Goal: Check status

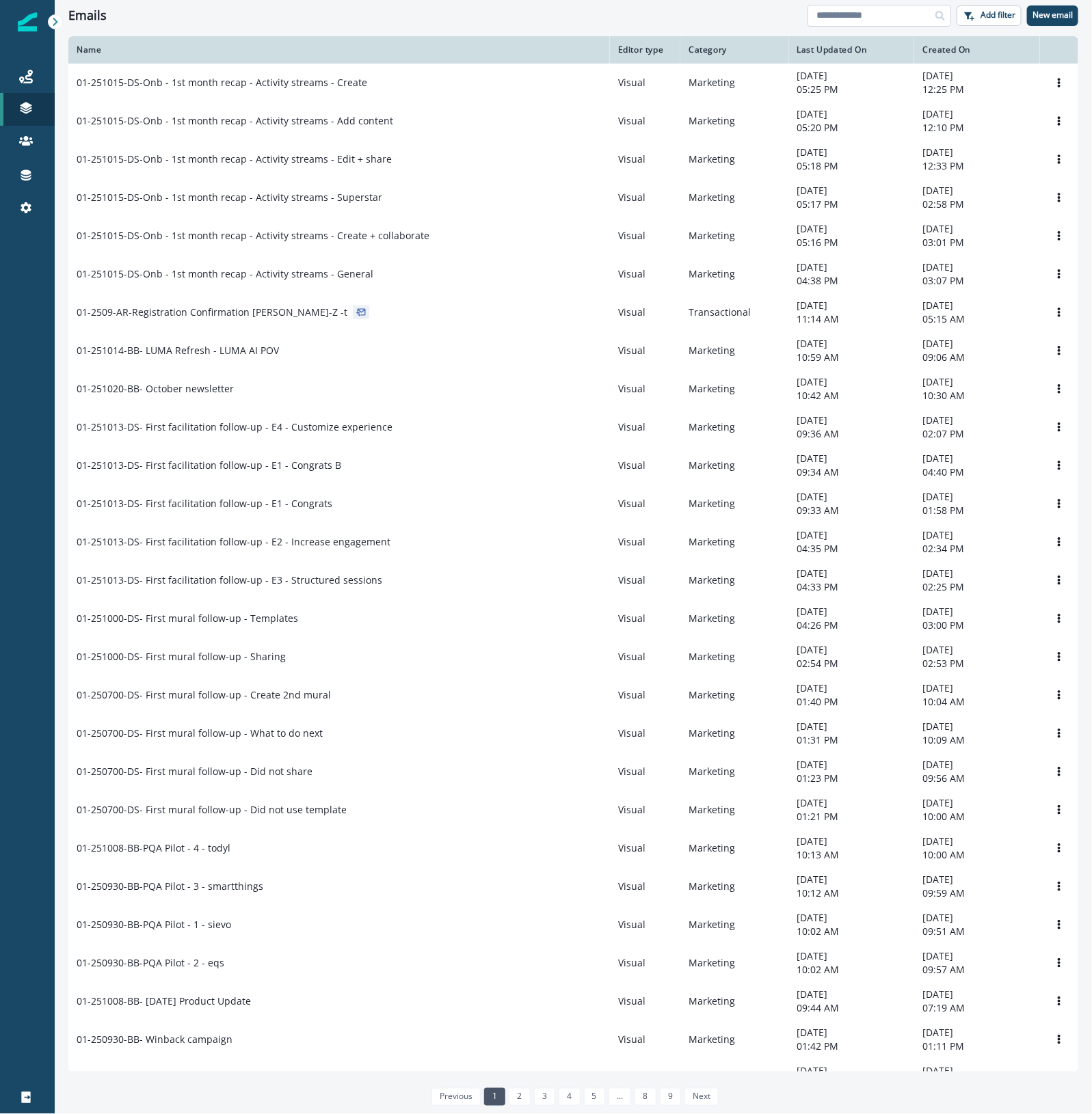
click at [623, 16] on input at bounding box center [879, 16] width 144 height 22
type input "*******"
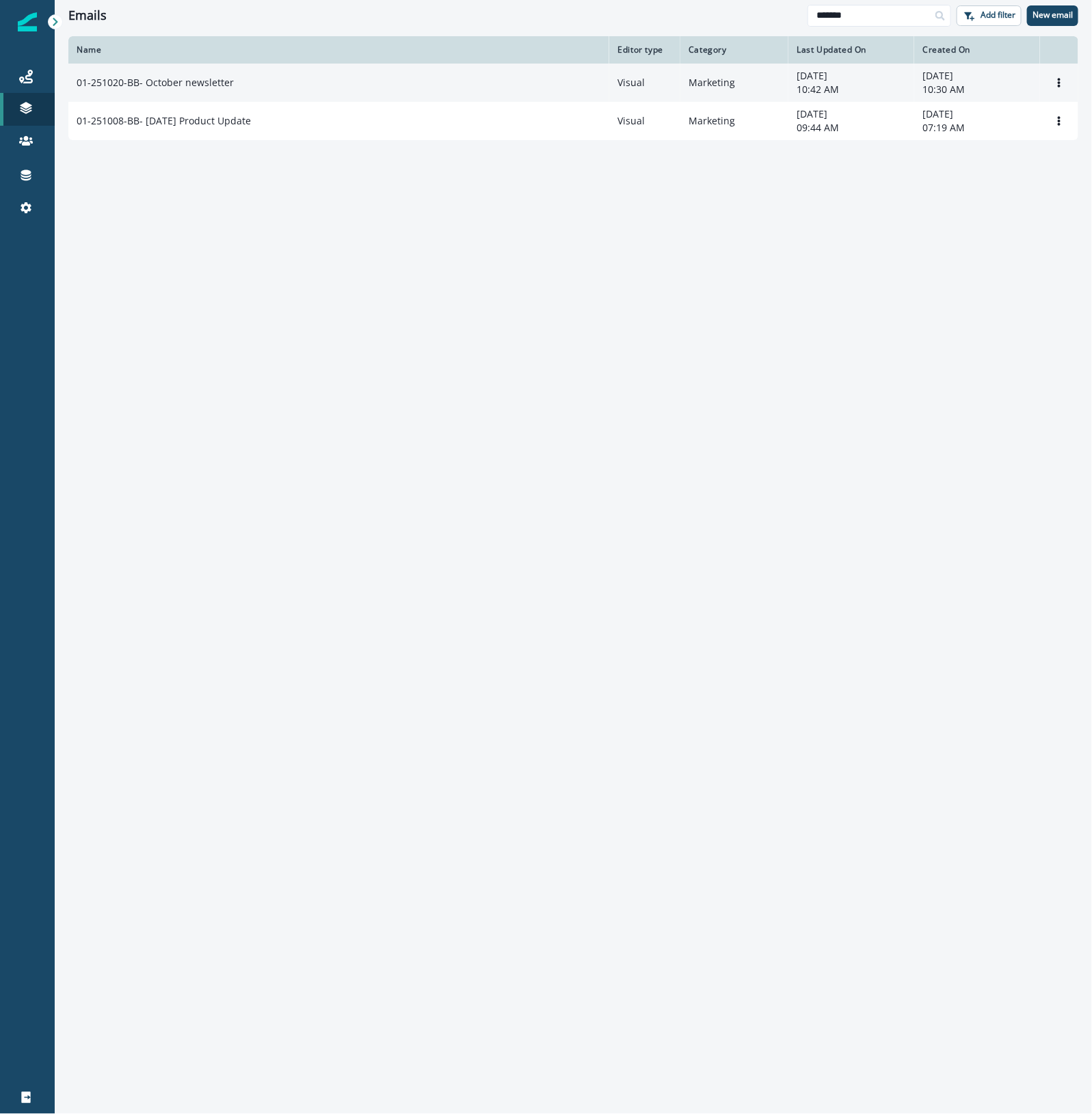
click at [425, 89] on div "01-251020-BB- October newsletter" at bounding box center [339, 83] width 524 height 14
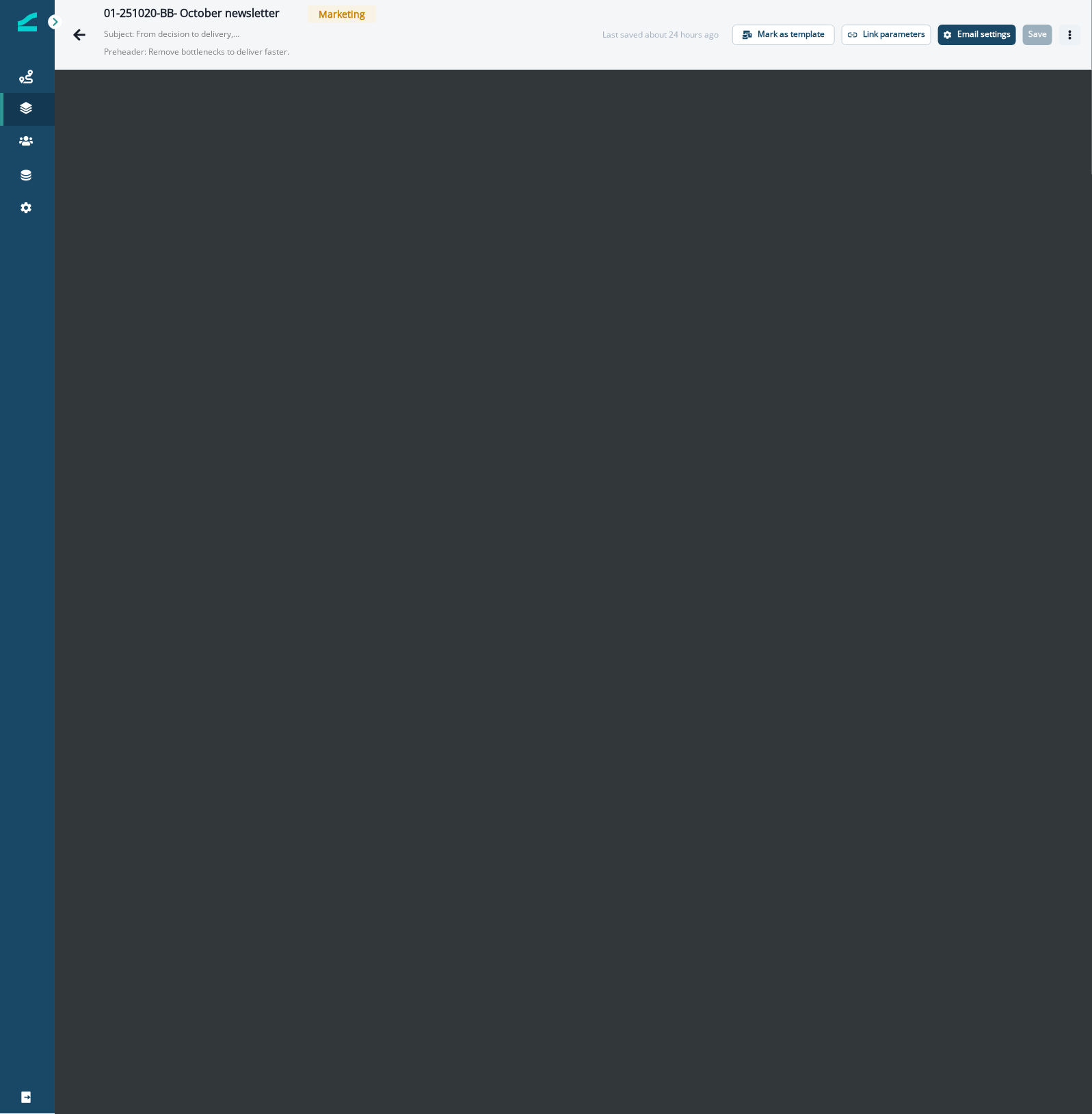
click at [623, 34] on icon "Actions" at bounding box center [1070, 34] width 9 height 9
click at [623, 32] on p "Save" at bounding box center [1037, 34] width 19 height 9
click at [623, 34] on icon "Actions" at bounding box center [1070, 34] width 3 height 9
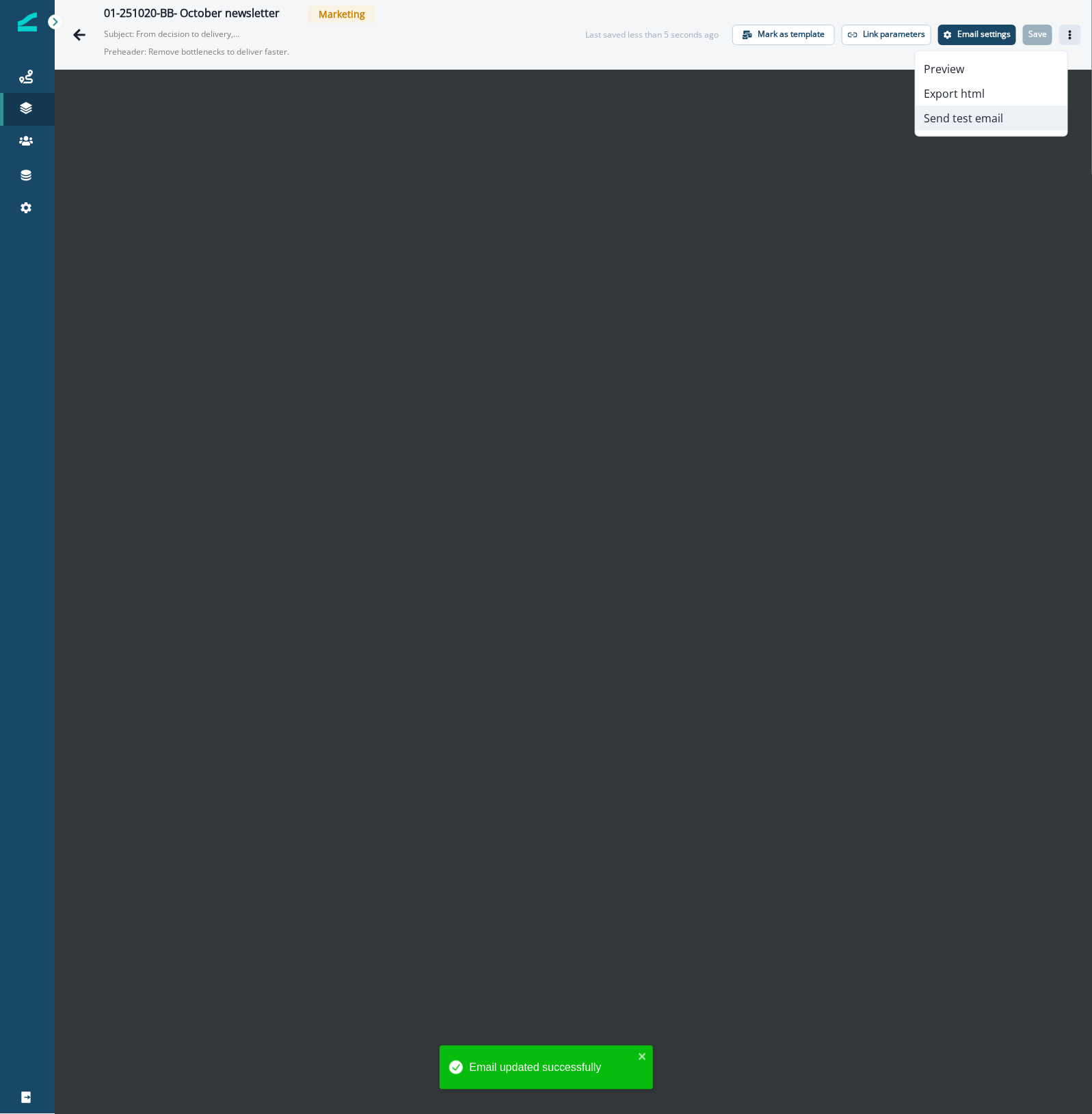
click at [623, 115] on button "Send test email" at bounding box center [992, 118] width 152 height 25
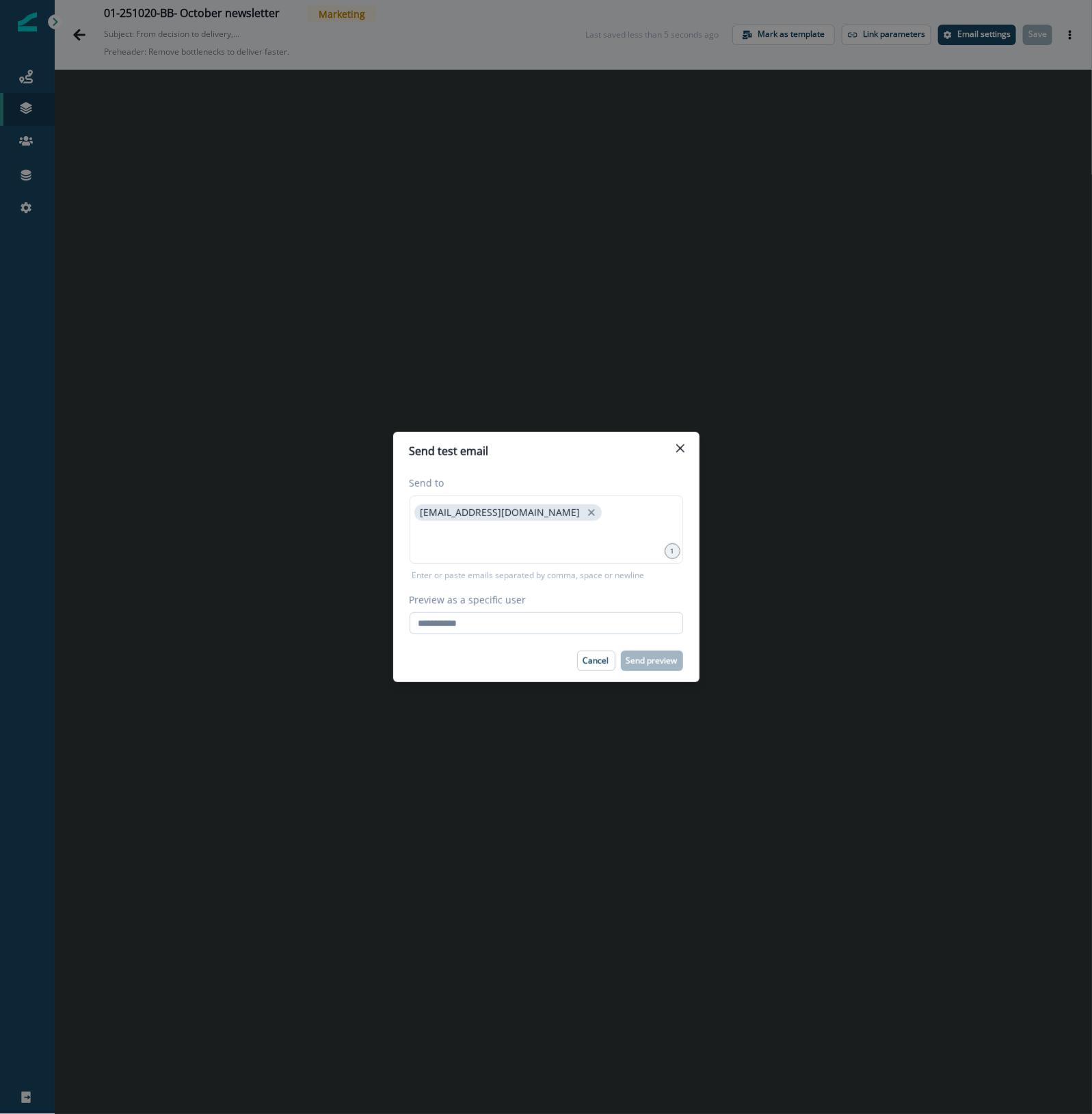
click at [470, 597] on input "Preview as a specific user" at bounding box center [546, 623] width 274 height 22
type input "**********"
drag, startPoint x: 530, startPoint y: 555, endPoint x: 532, endPoint y: 545, distance: 10.2
click at [530, 555] on div "kmcgill@mural.co" at bounding box center [546, 530] width 274 height 69
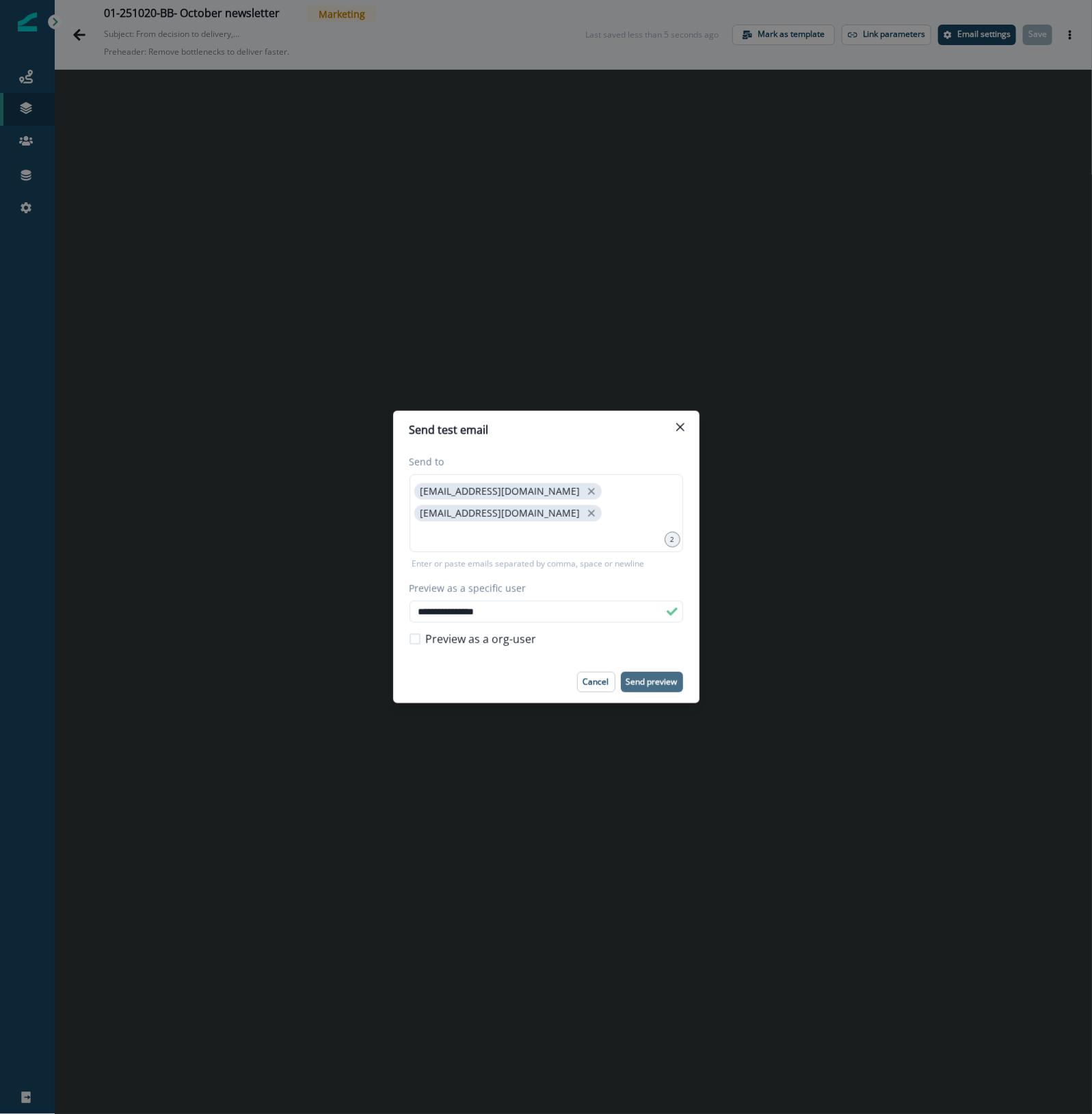
click at [623, 597] on p "Send preview" at bounding box center [651, 682] width 51 height 9
click at [623, 431] on button "Close" at bounding box center [680, 428] width 22 height 22
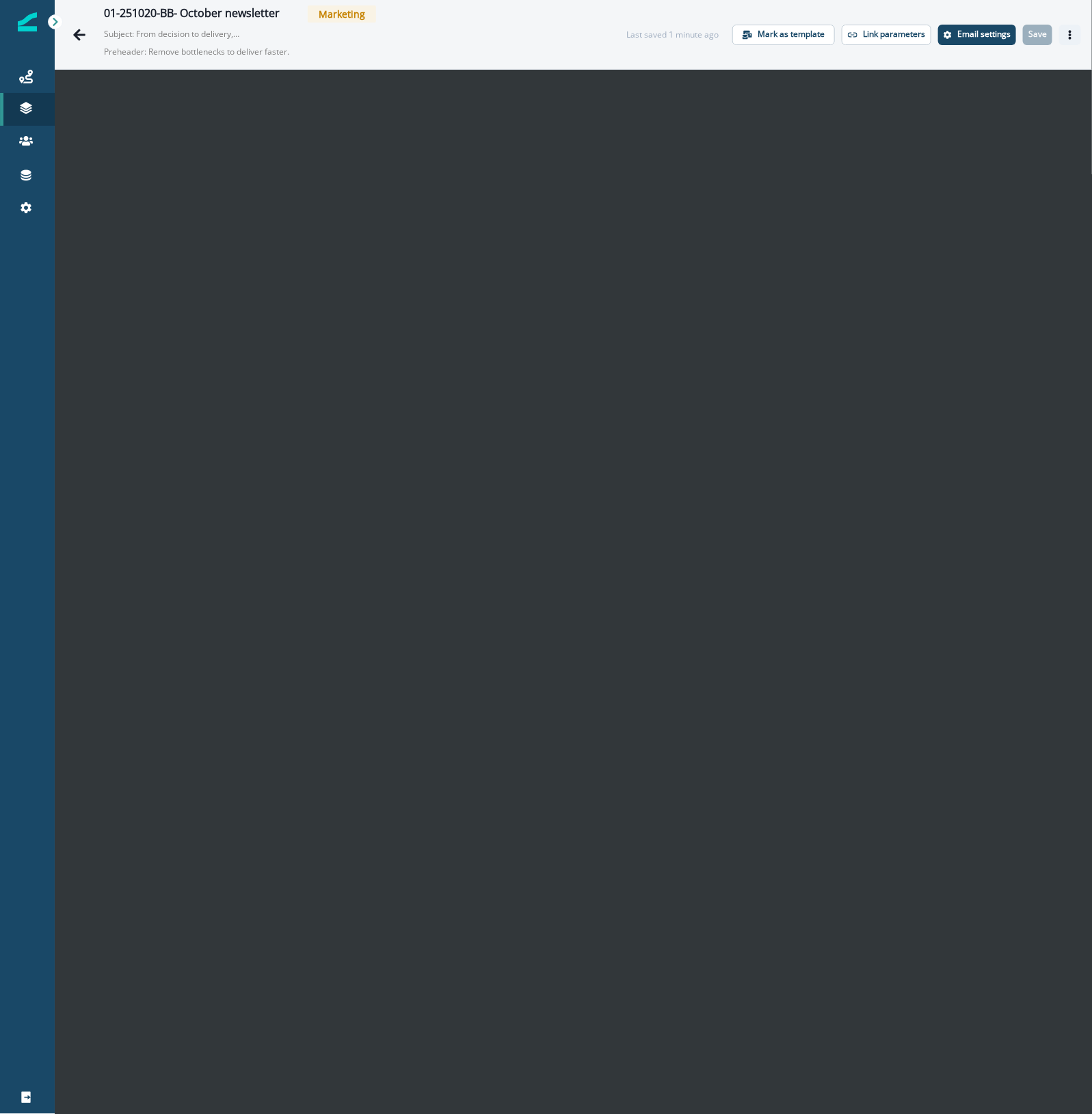
click at [623, 31] on icon "Actions" at bounding box center [1070, 34] width 9 height 9
click at [623, 124] on button "Send test email" at bounding box center [992, 118] width 152 height 25
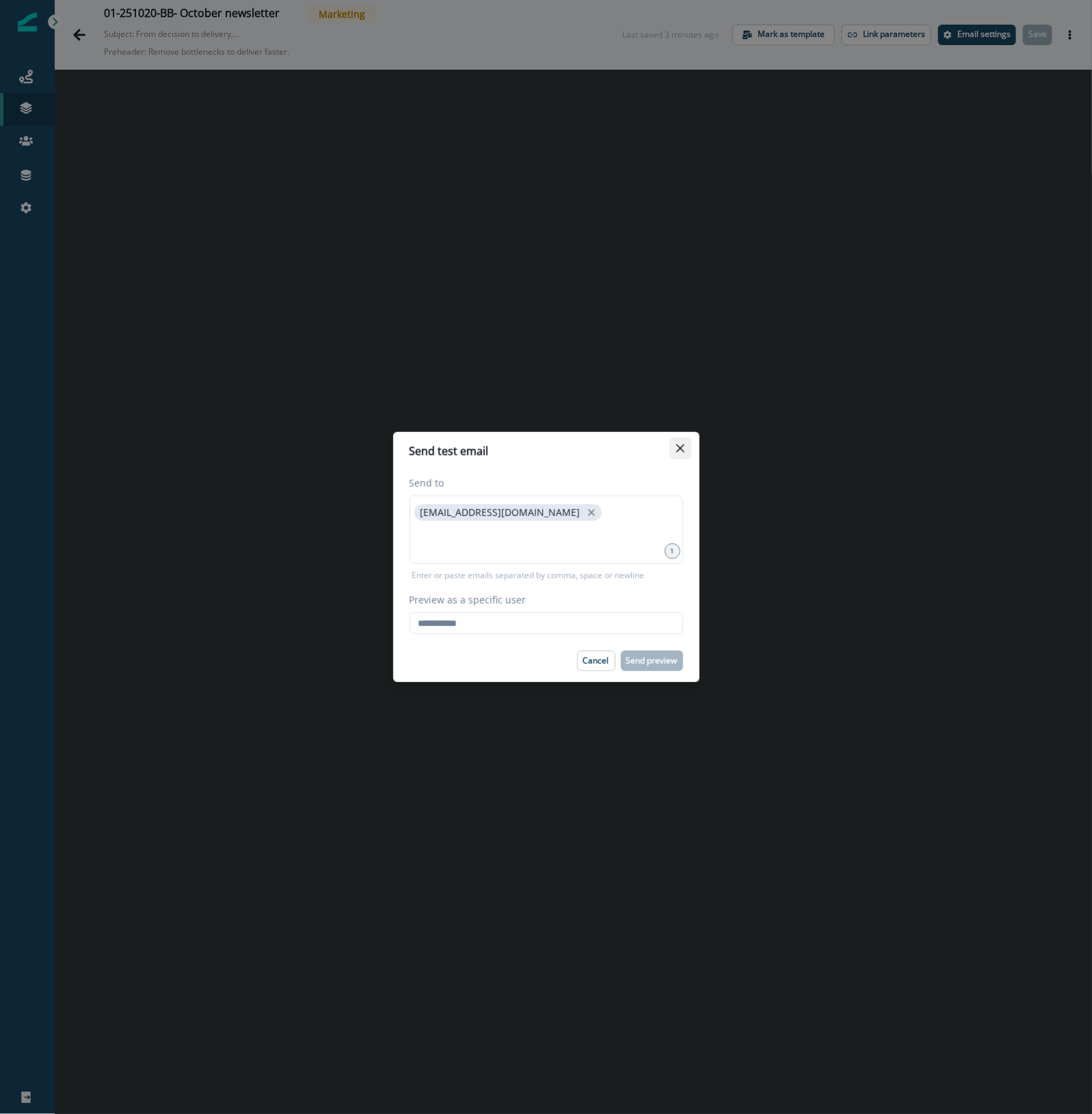
click at [623, 442] on button "Close" at bounding box center [680, 449] width 22 height 22
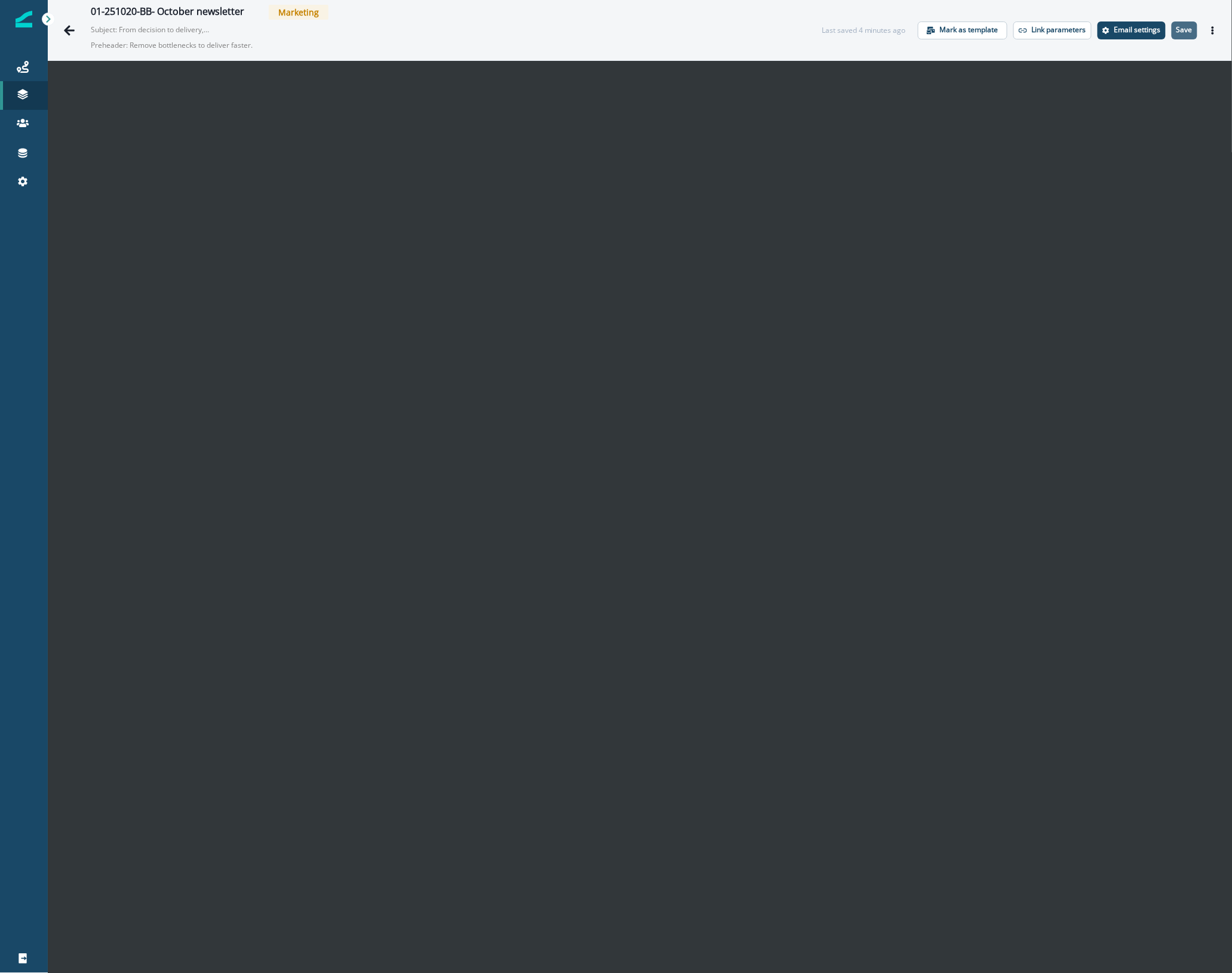
click at [544, 34] on p "Save" at bounding box center [1185, 30] width 16 height 8
click at [544, 28] on icon "Actions" at bounding box center [1213, 30] width 2 height 8
click at [544, 105] on button "Send test email" at bounding box center [1144, 103] width 133 height 22
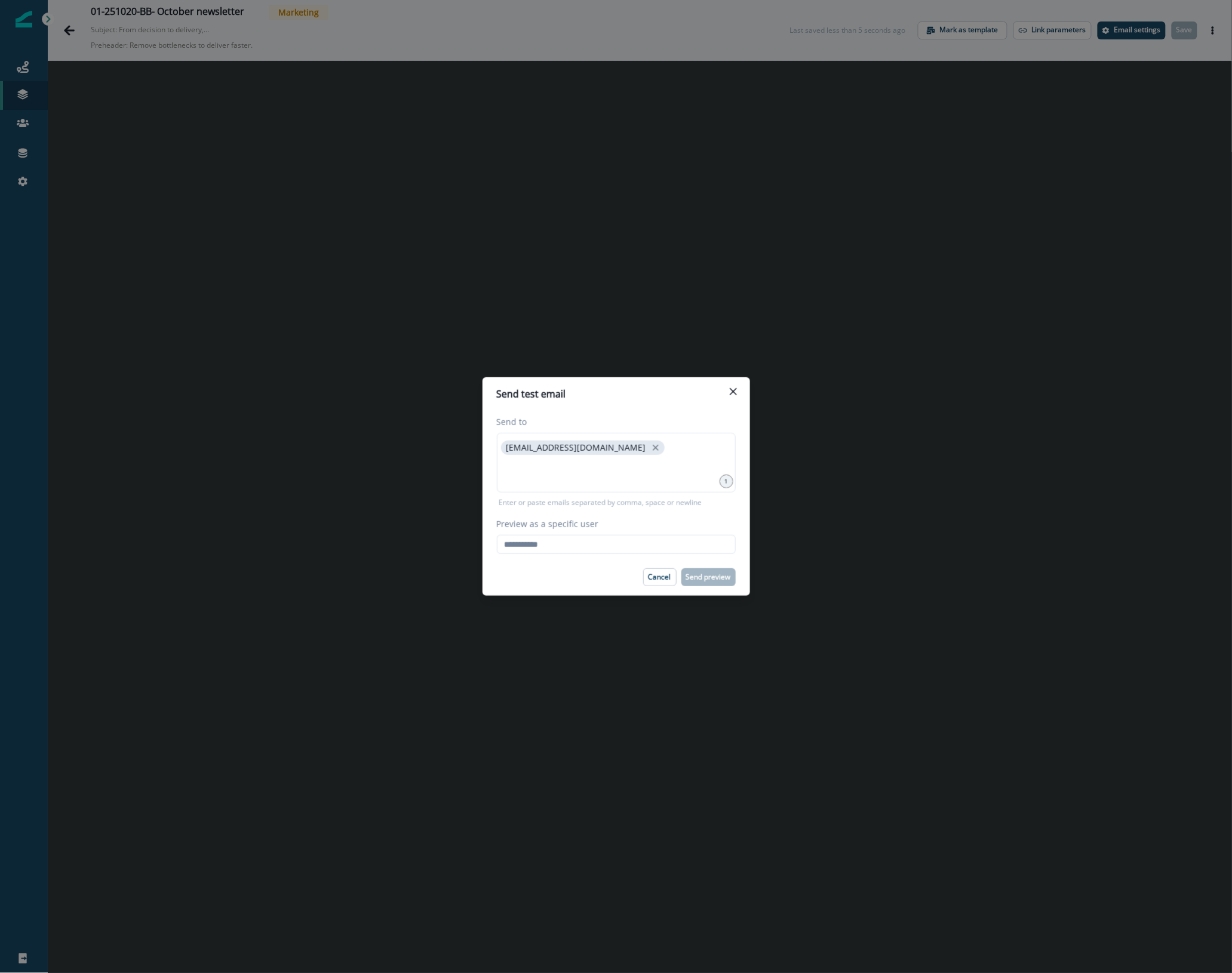
drag, startPoint x: 669, startPoint y: 525, endPoint x: 621, endPoint y: 494, distance: 57.1
click at [544, 522] on label "Preview as a specific user" at bounding box center [613, 523] width 232 height 12
click at [544, 522] on input "Preview as a specific user" at bounding box center [616, 544] width 239 height 19
click at [544, 480] on input at bounding box center [616, 472] width 235 height 23
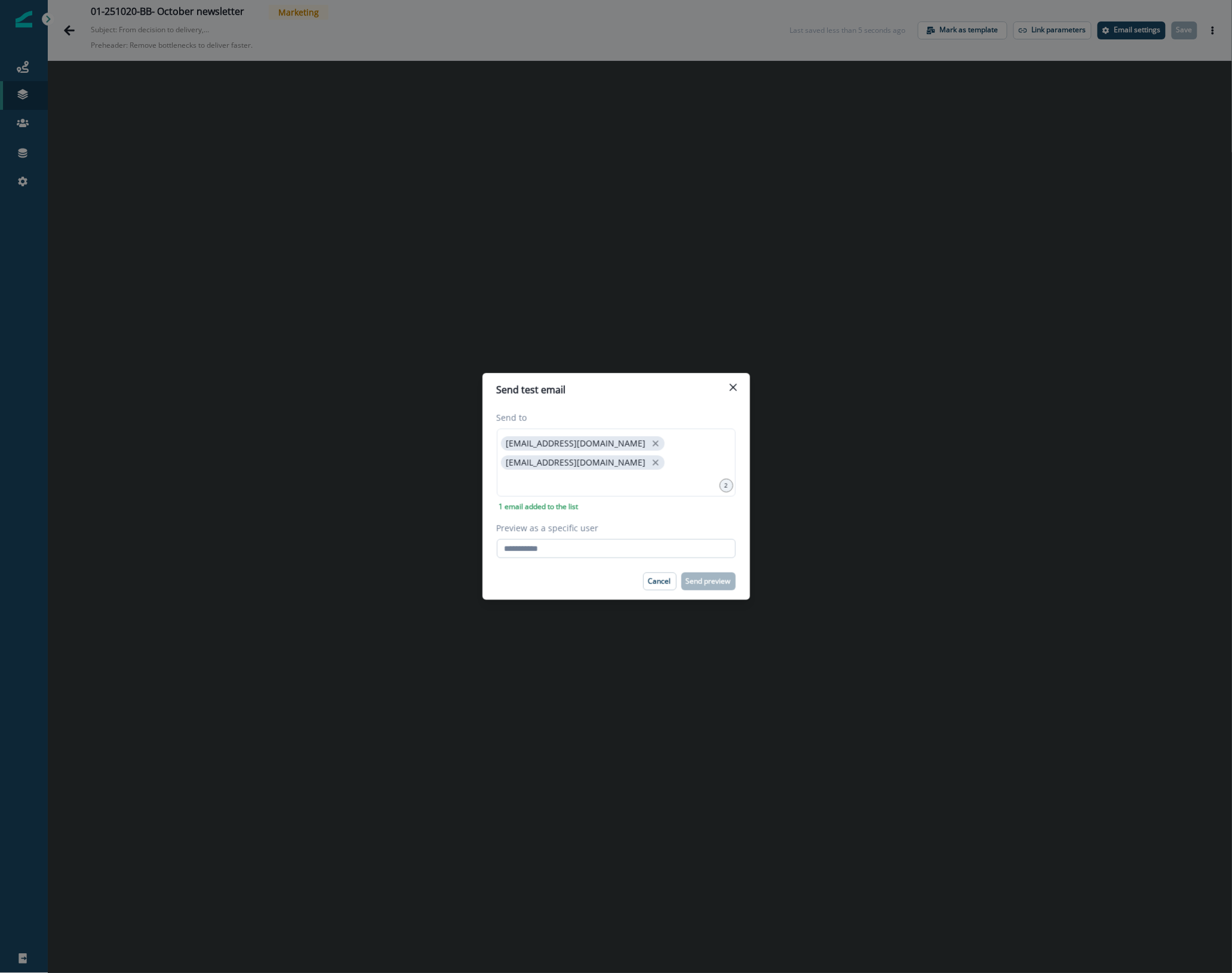
click at [537, 522] on input "Preview as a specific user" at bounding box center [616, 548] width 239 height 19
type input "**********"
click at [541, 522] on div "Cancel Send preview" at bounding box center [616, 582] width 239 height 18
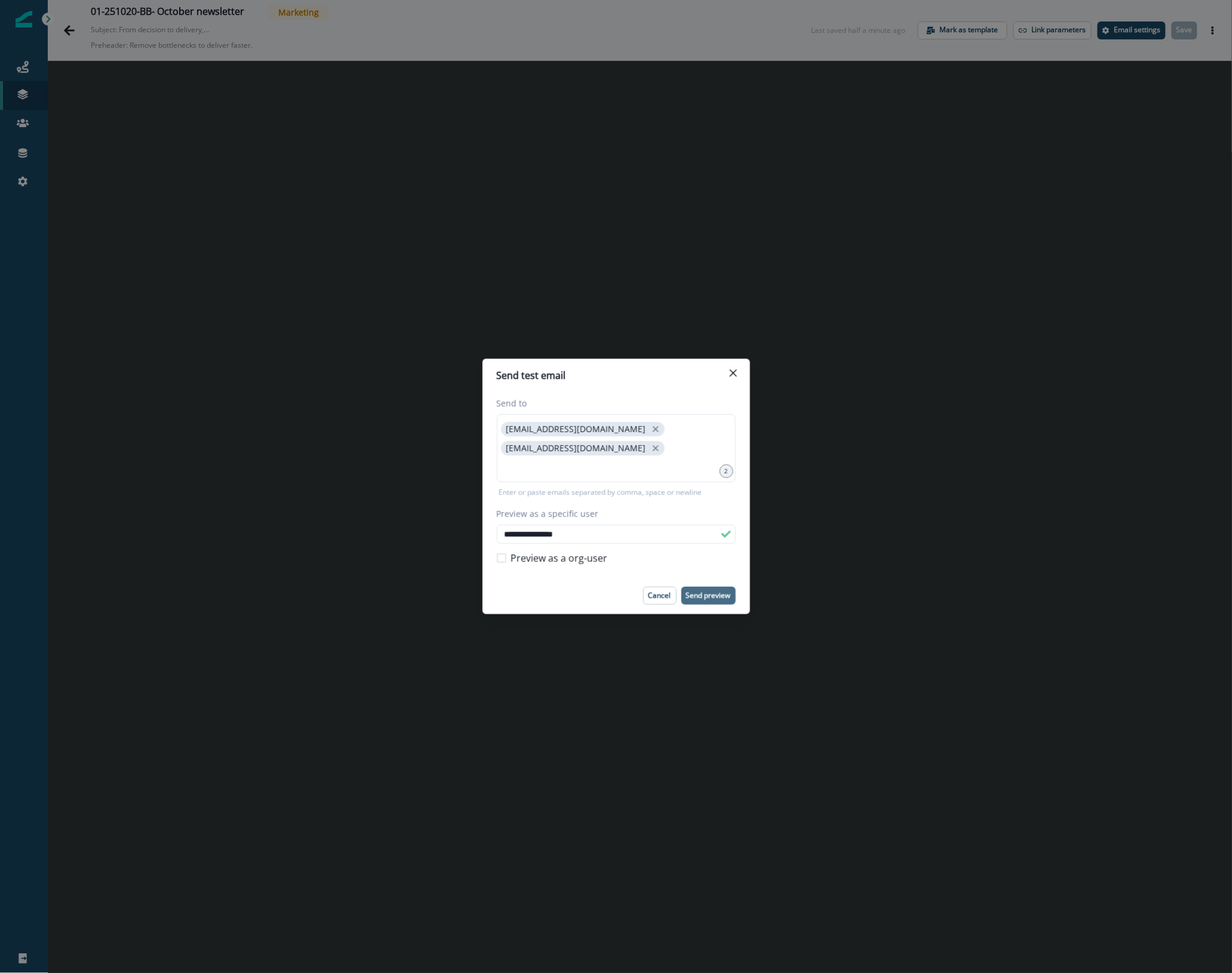
click at [544, 522] on p "Send preview" at bounding box center [708, 595] width 45 height 8
click at [544, 370] on icon "Close" at bounding box center [733, 373] width 7 height 7
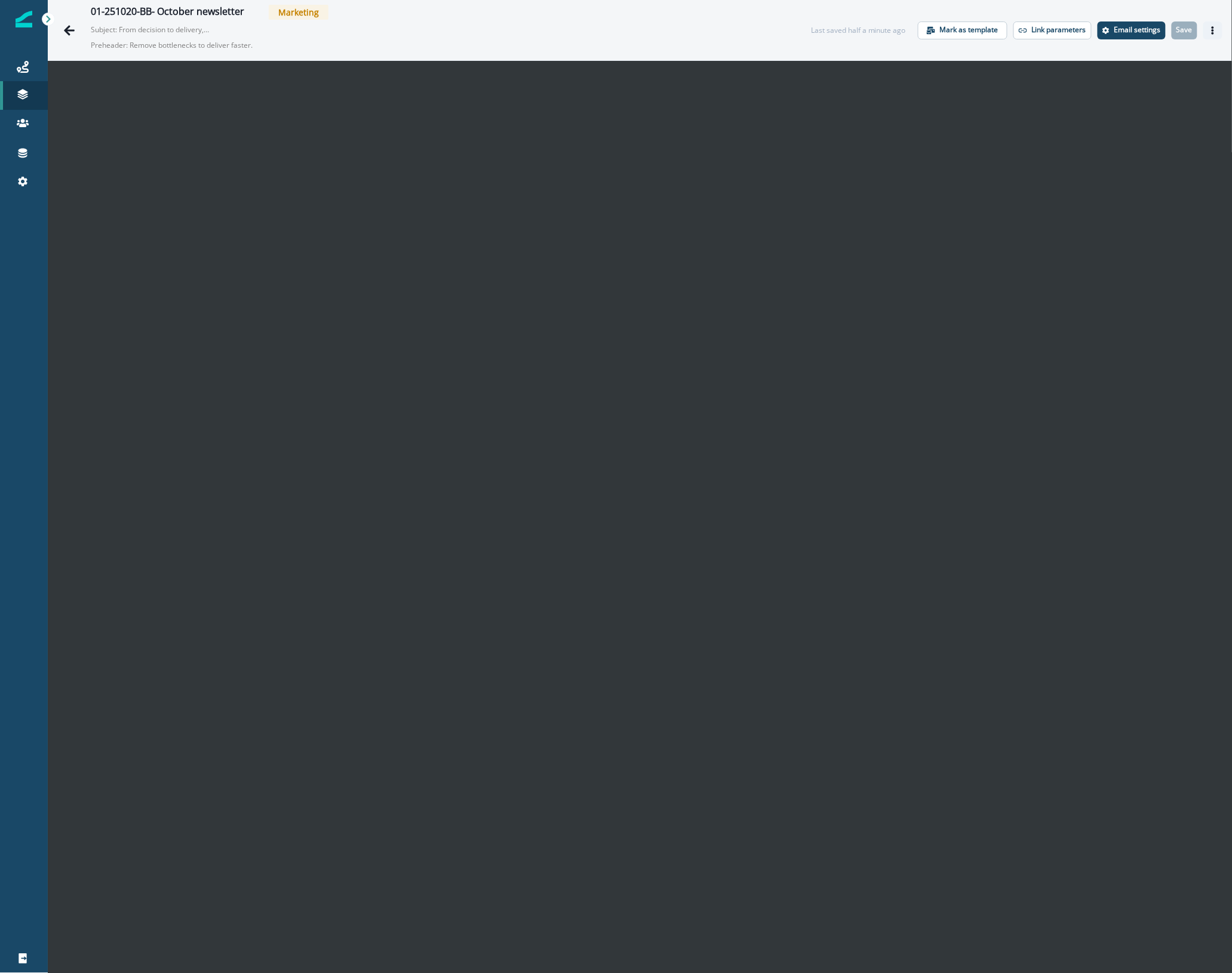
click at [544, 37] on button "Actions" at bounding box center [1213, 31] width 19 height 18
click at [544, 100] on button "Send test email" at bounding box center [1144, 103] width 133 height 22
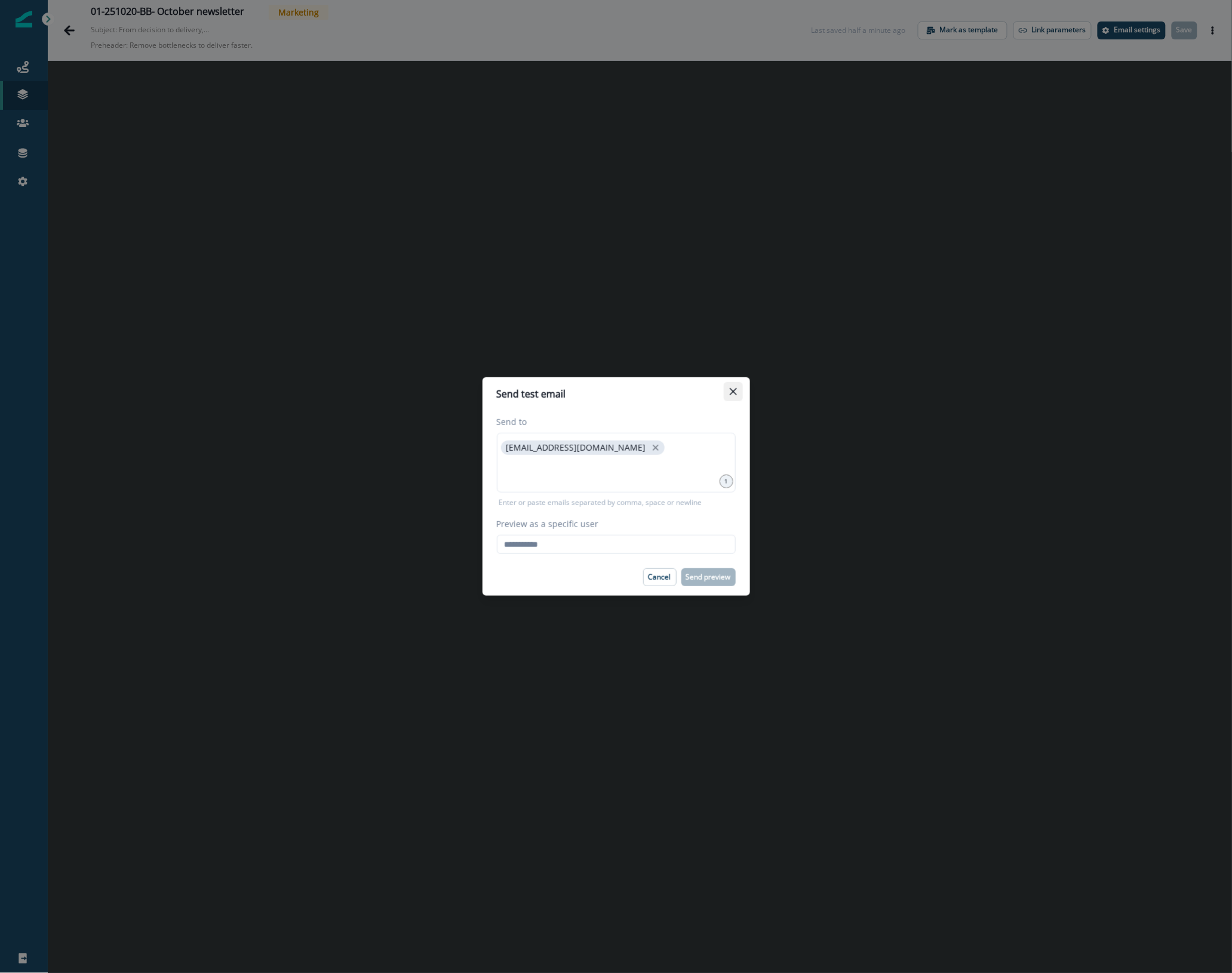
click at [544, 391] on button "Close" at bounding box center [734, 392] width 19 height 19
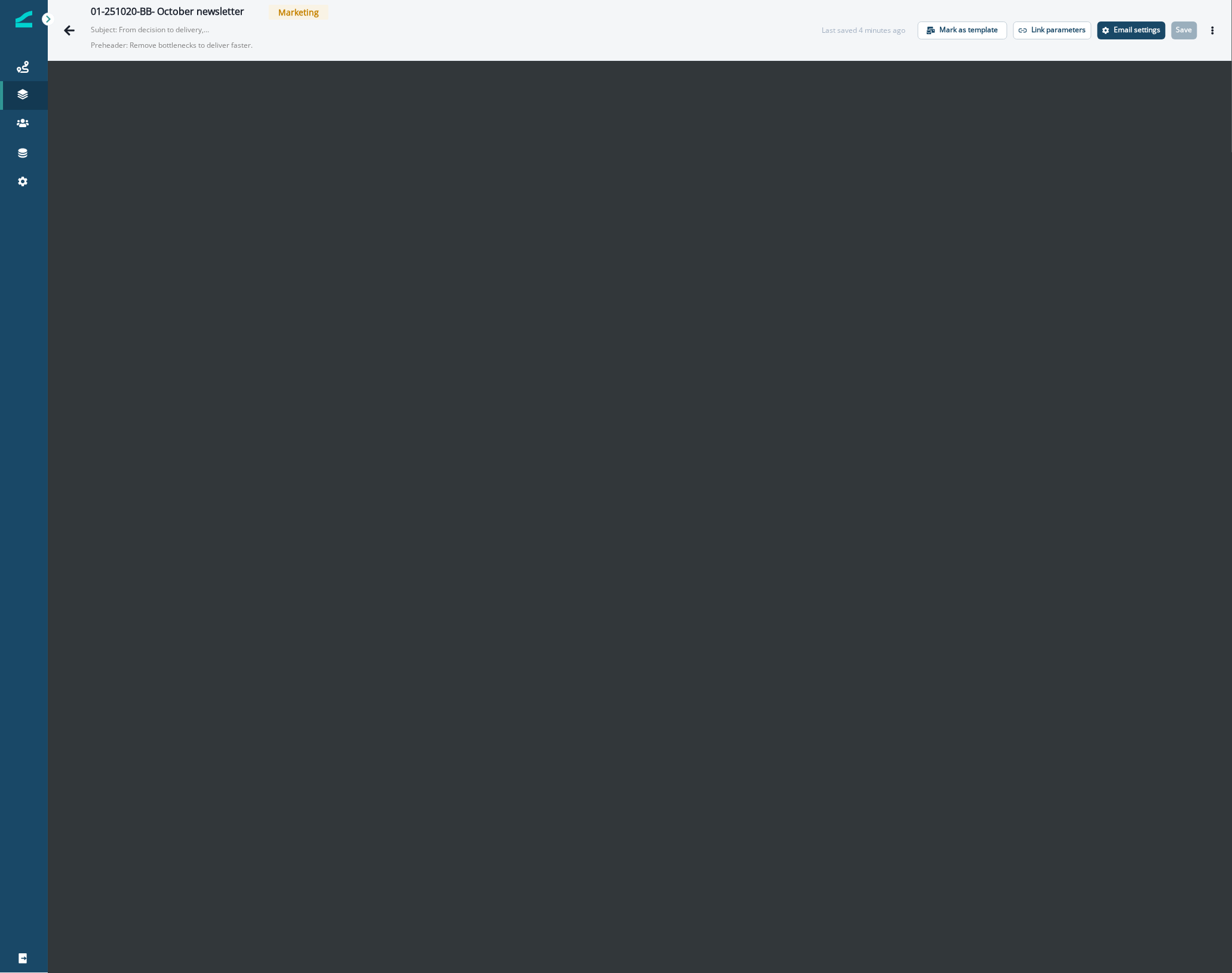
click at [399, 12] on div "01-251020-BB- October newsletter Marketing" at bounding box center [444, 12] width 707 height 15
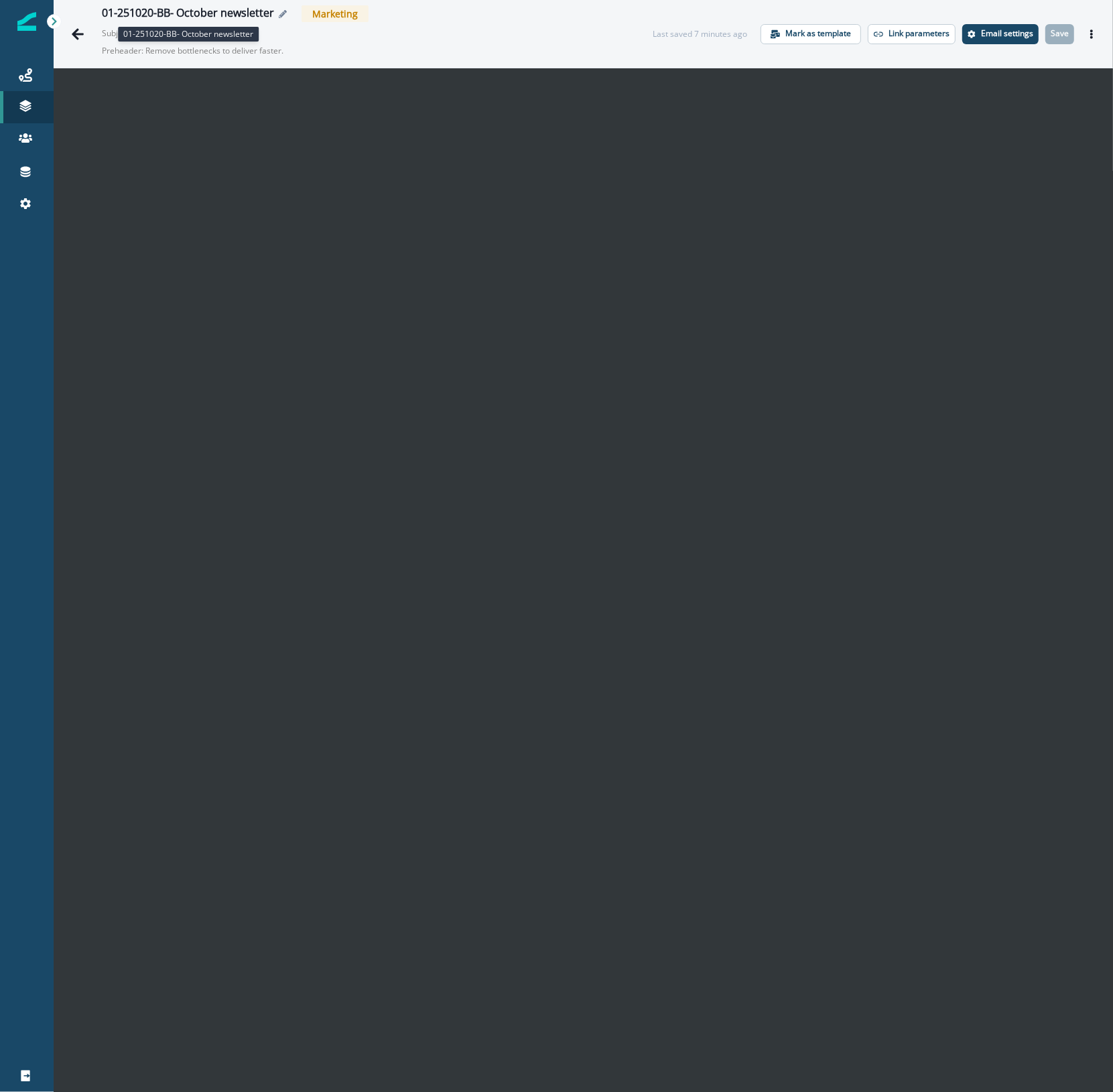
click at [193, 6] on div "01-251020-BB- October newsletter" at bounding box center [187, 14] width 172 height 15
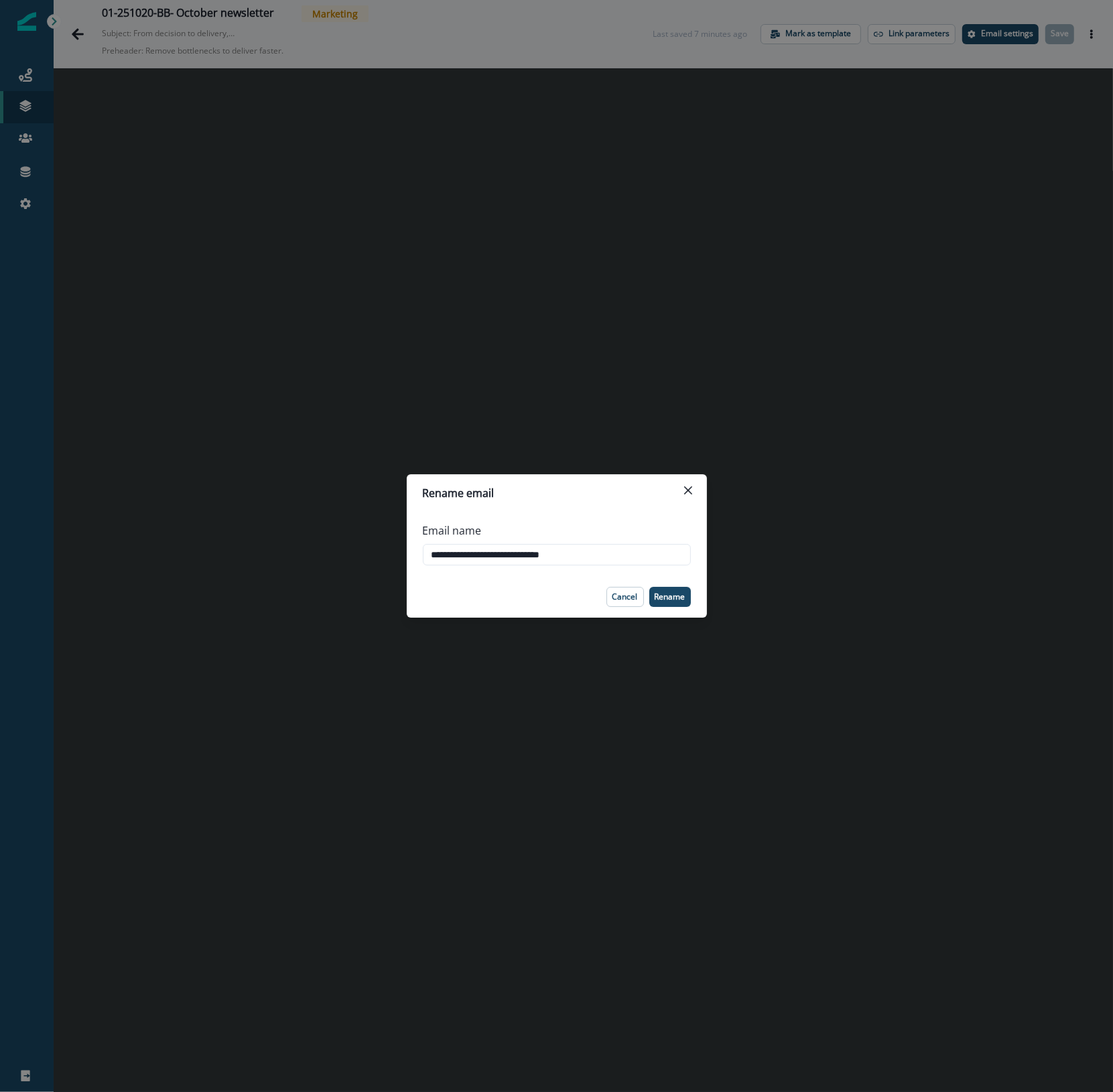
drag, startPoint x: 261, startPoint y: 511, endPoint x: 226, endPoint y: 506, distance: 35.4
click at [226, 506] on div "**********" at bounding box center [556, 546] width 1113 height 1092
drag, startPoint x: 439, startPoint y: 483, endPoint x: 243, endPoint y: 429, distance: 203.3
click at [439, 483] on header "Rename email" at bounding box center [556, 493] width 300 height 37
click at [241, 429] on div "**********" at bounding box center [556, 546] width 1113 height 1092
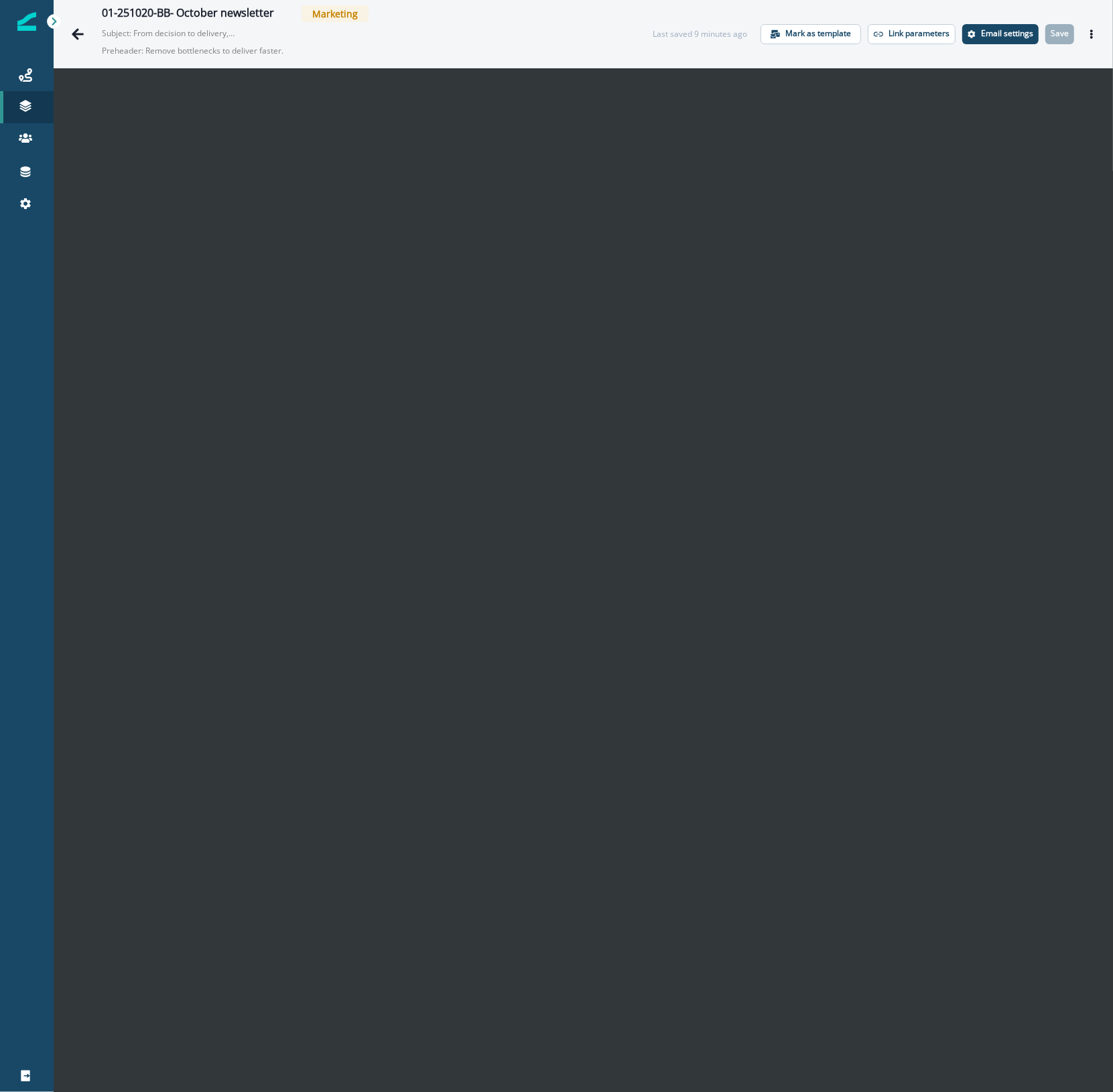
drag, startPoint x: 416, startPoint y: 30, endPoint x: 238, endPoint y: 26, distance: 178.0
click at [416, 30] on div "01-251020-BB- October newsletter Marketing Subject: From decision to delivery, …" at bounding box center [364, 34] width 524 height 57
click at [75, 34] on icon "Go back" at bounding box center [77, 34] width 12 height 12
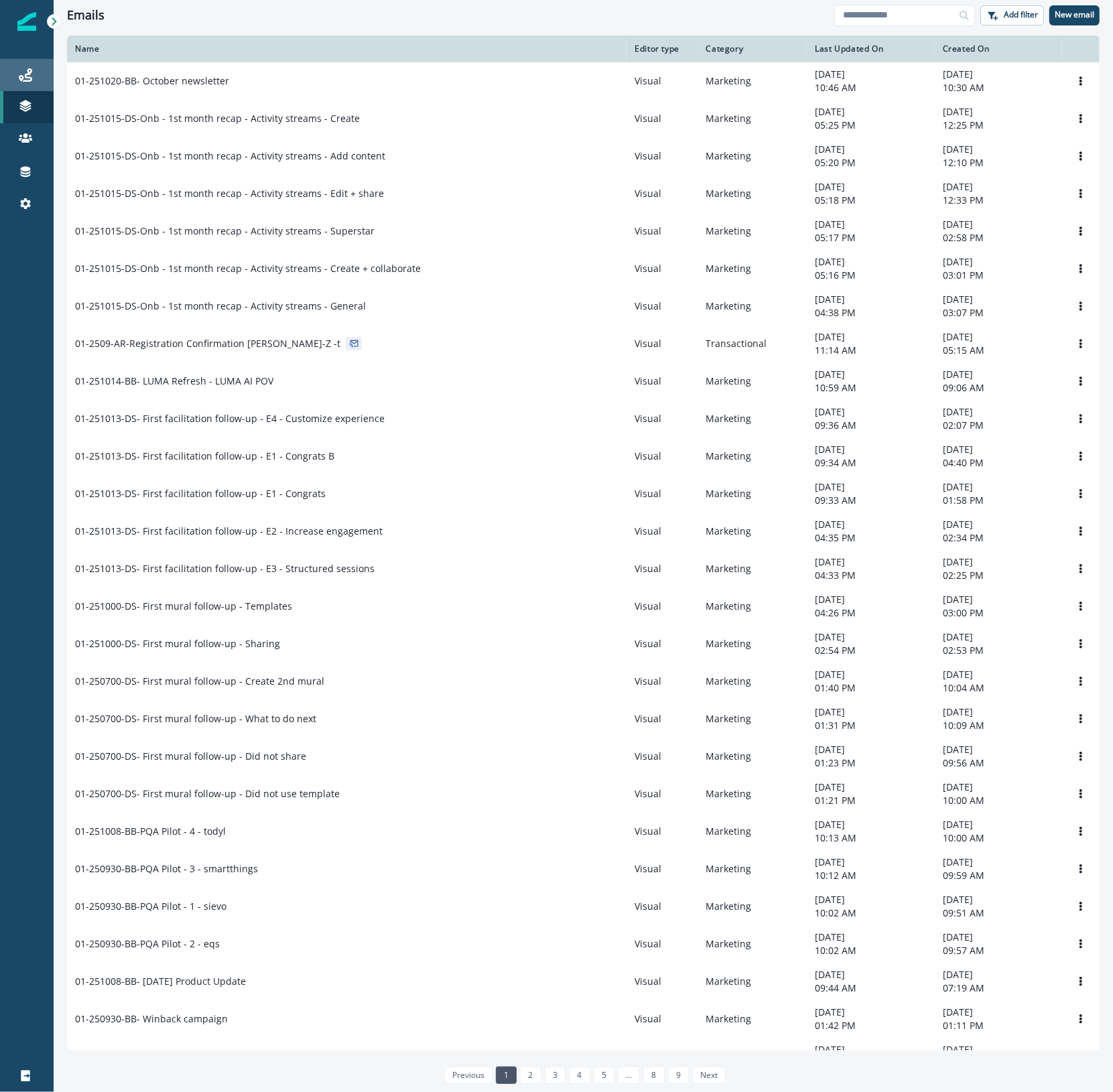
click at [15, 77] on div "Journeys" at bounding box center [26, 75] width 43 height 16
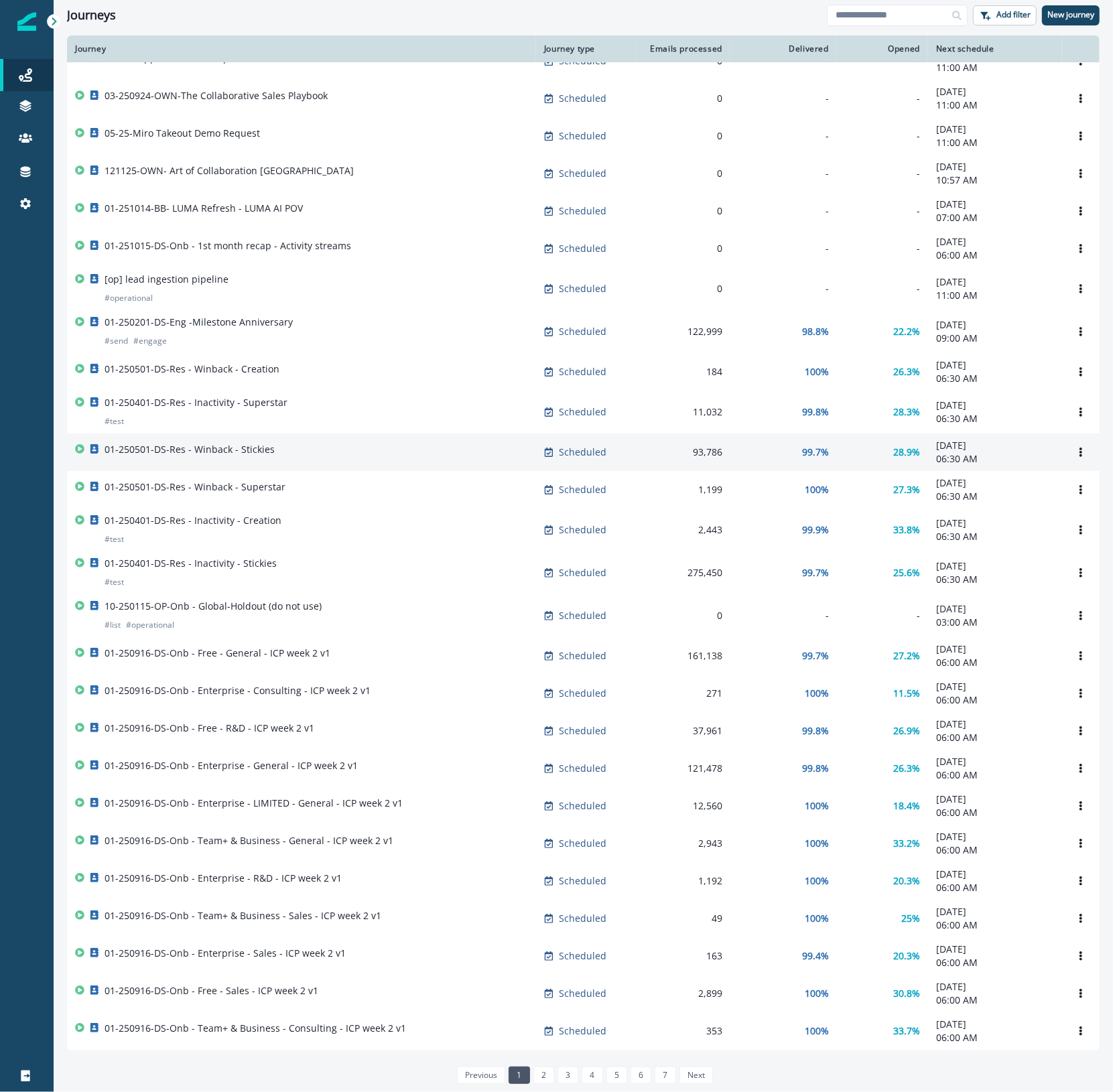
scroll to position [195, 0]
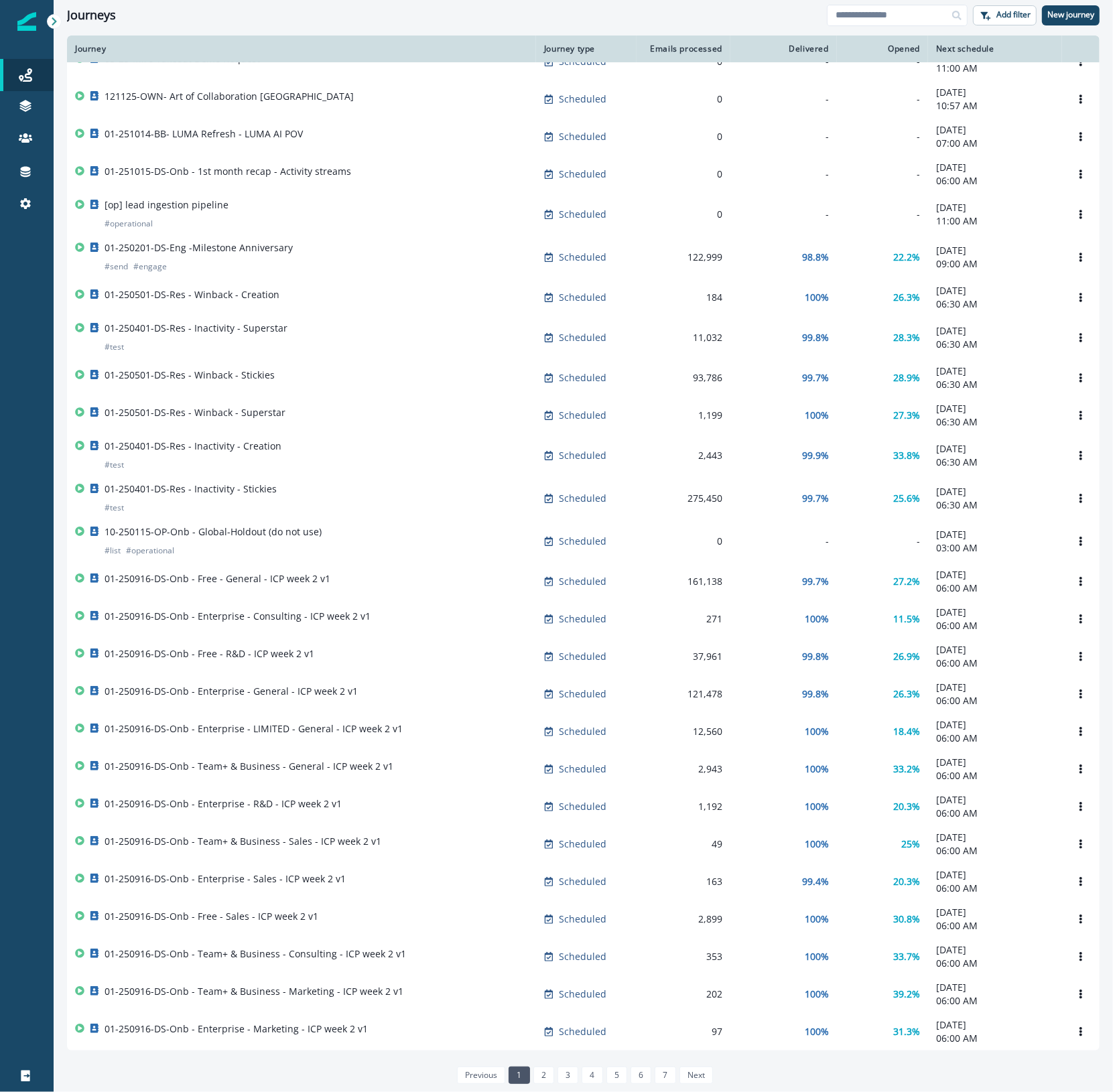
click at [610, 1] on div "Journeys Add filter New journey" at bounding box center [583, 15] width 1059 height 30
click at [610, 14] on input at bounding box center [897, 15] width 141 height 22
type input "*******"
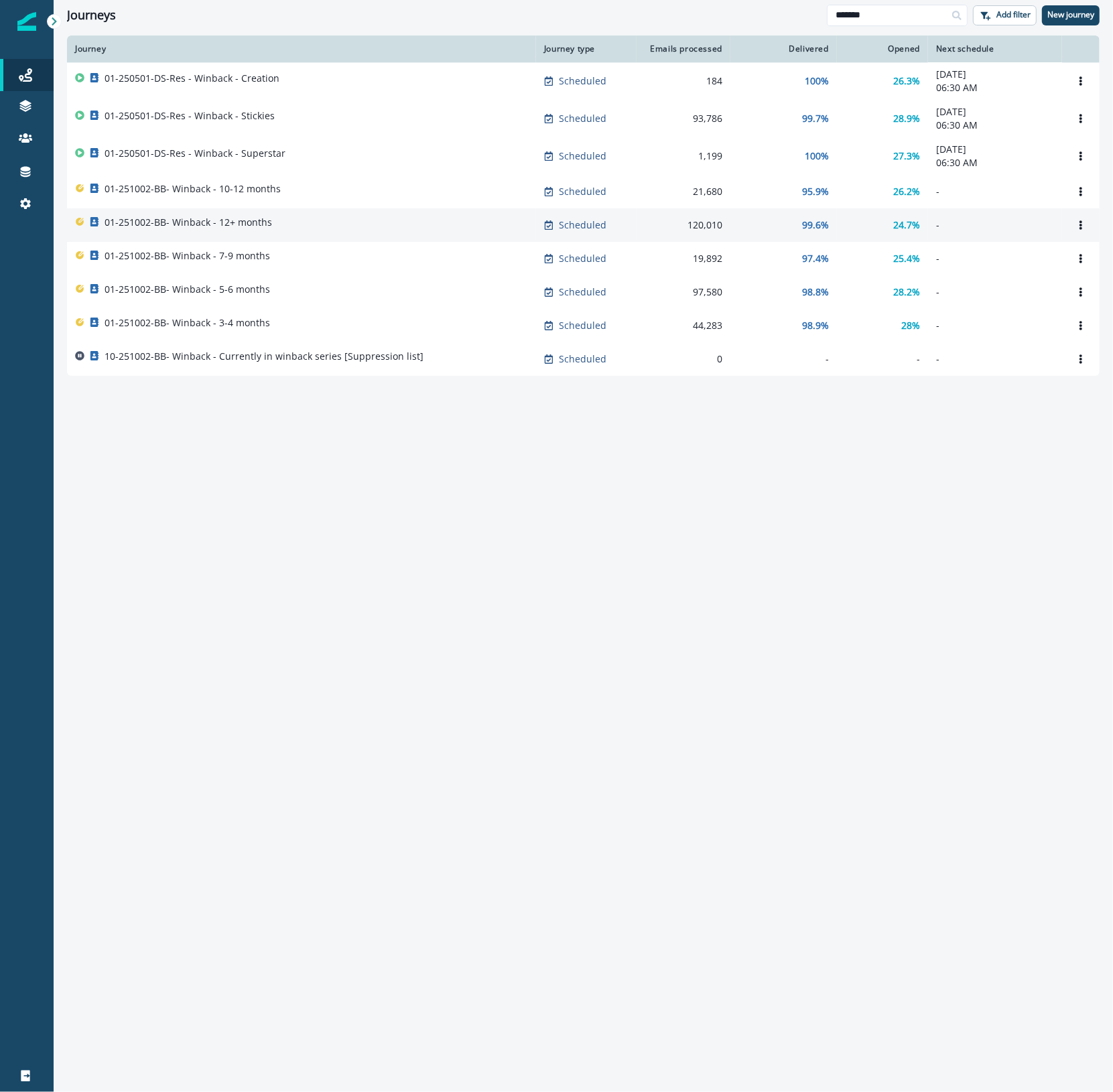
click at [436, 225] on div "01-251002-BB- Winback - 12+ months" at bounding box center [302, 225] width 453 height 19
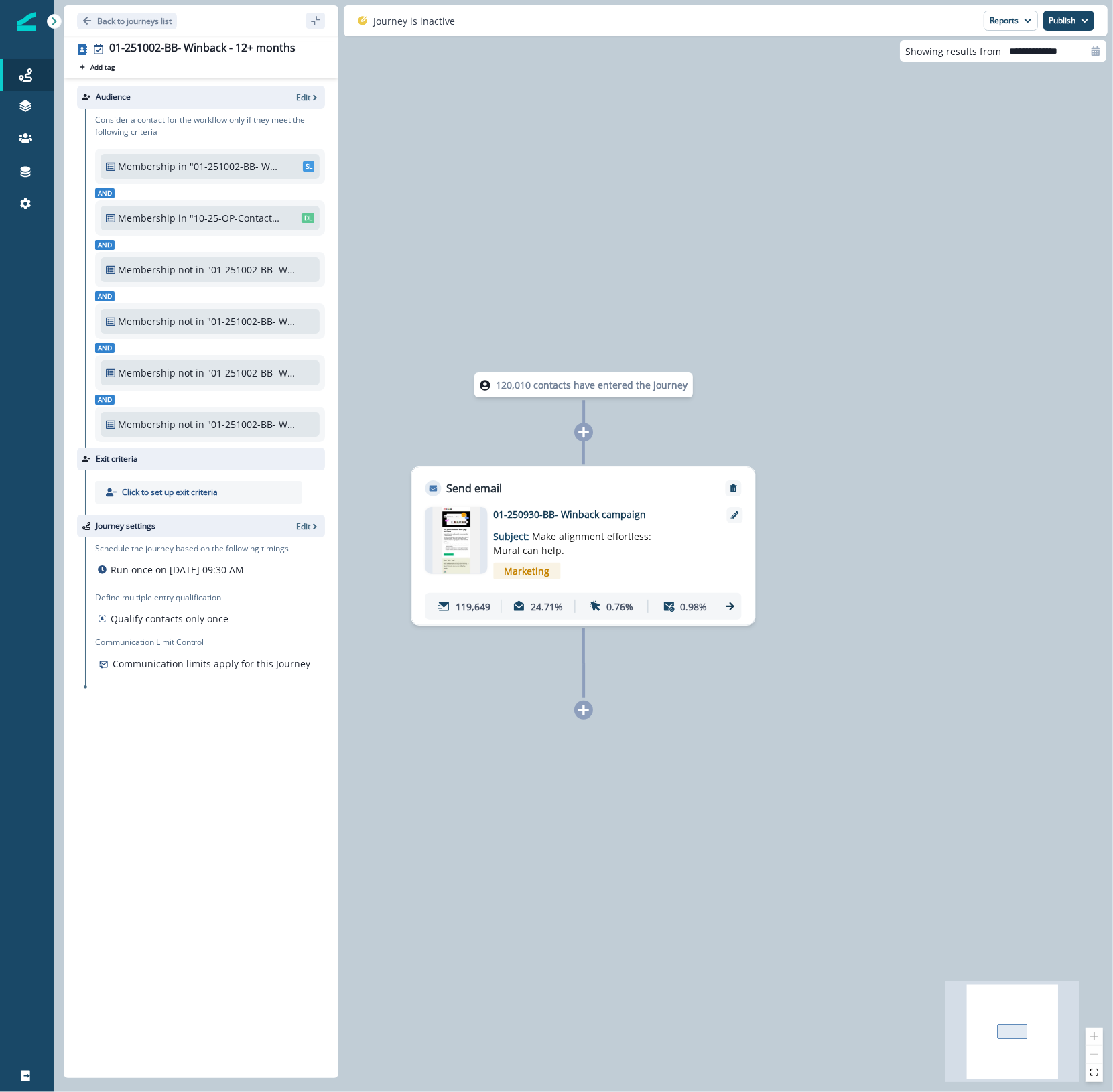
click at [610, 586] on icon at bounding box center [730, 606] width 12 height 12
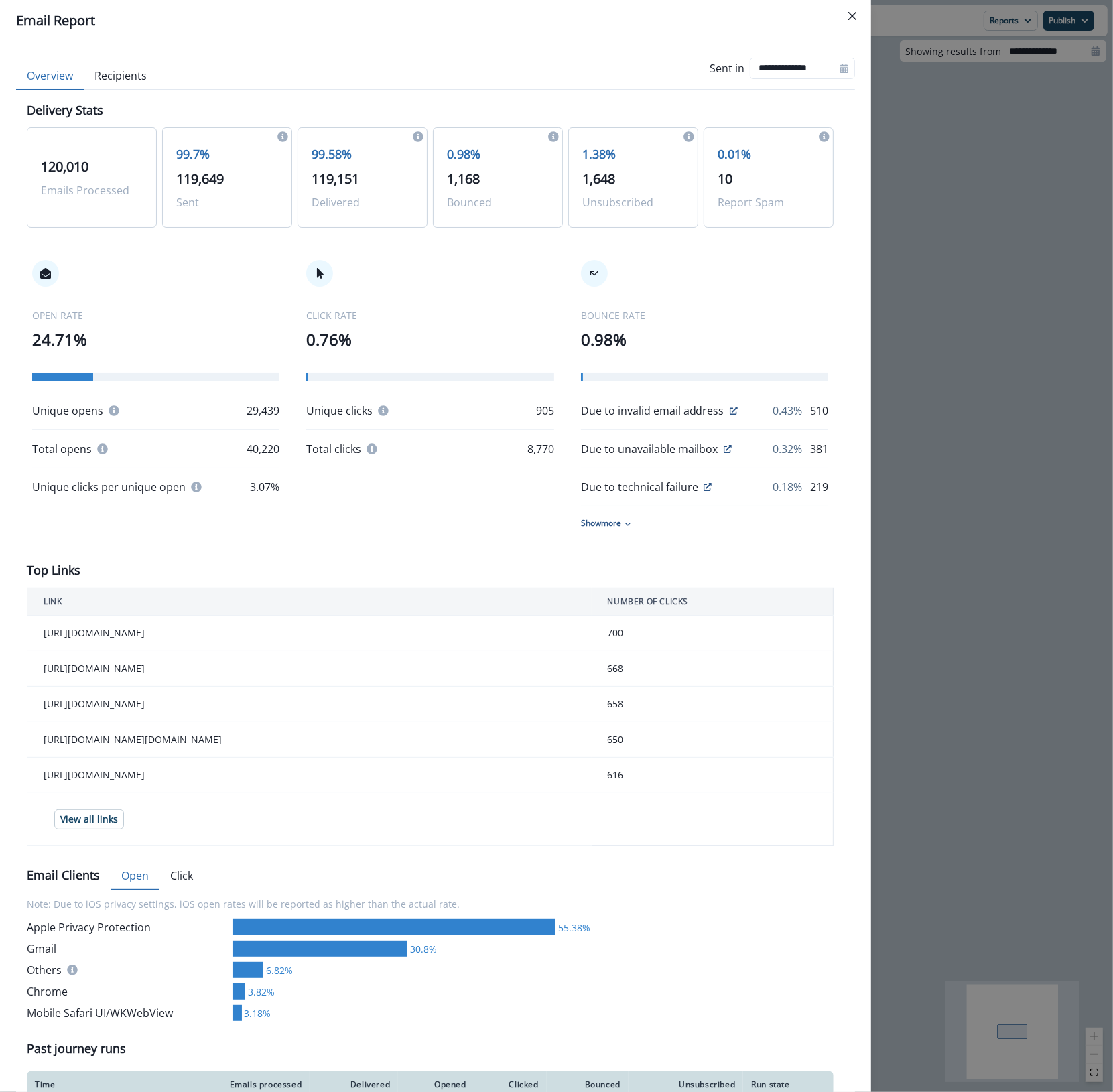
click at [610, 330] on div "**********" at bounding box center [556, 546] width 1113 height 1092
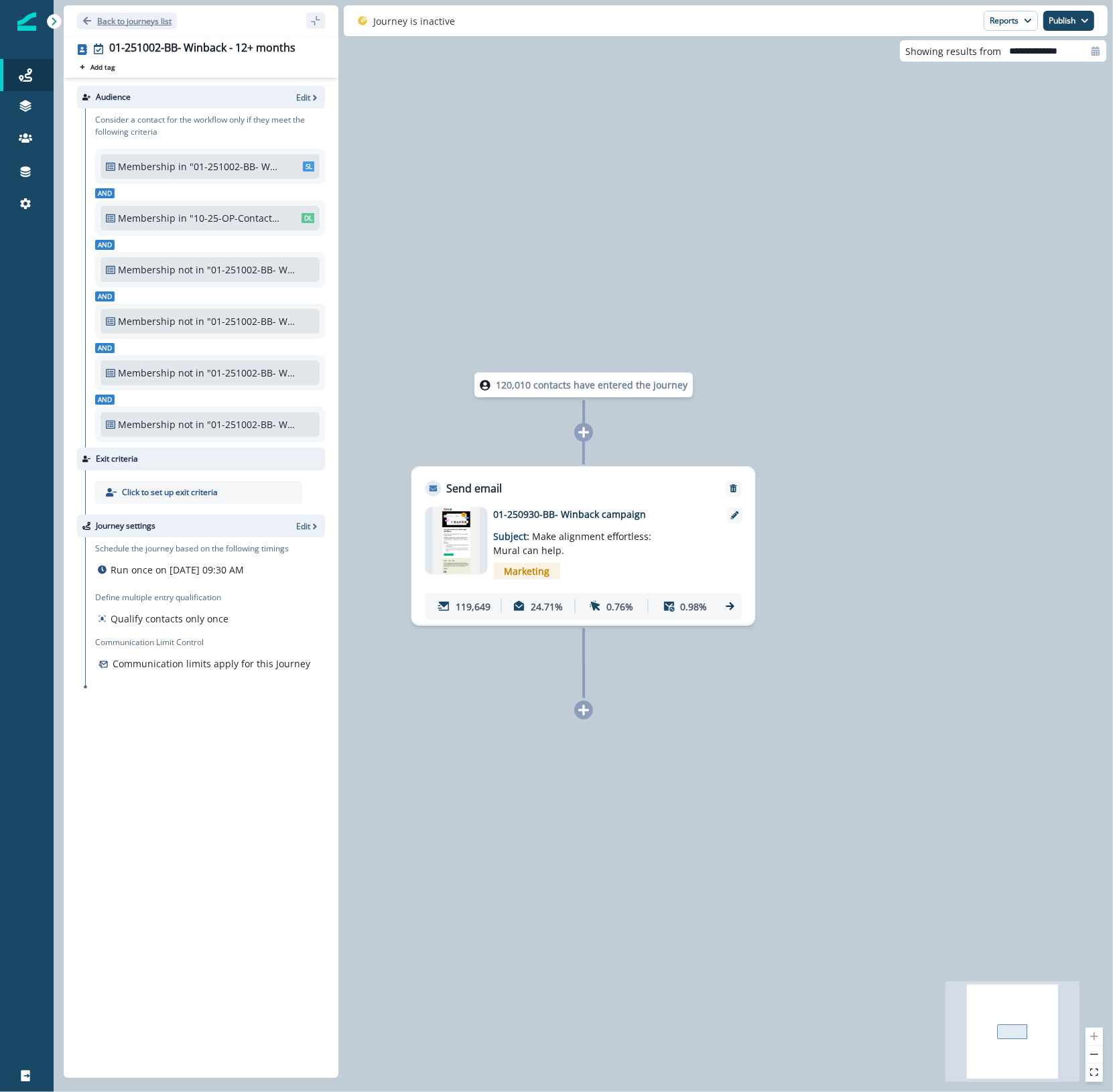
click at [124, 19] on p "Back to journeys list" at bounding box center [135, 21] width 75 height 12
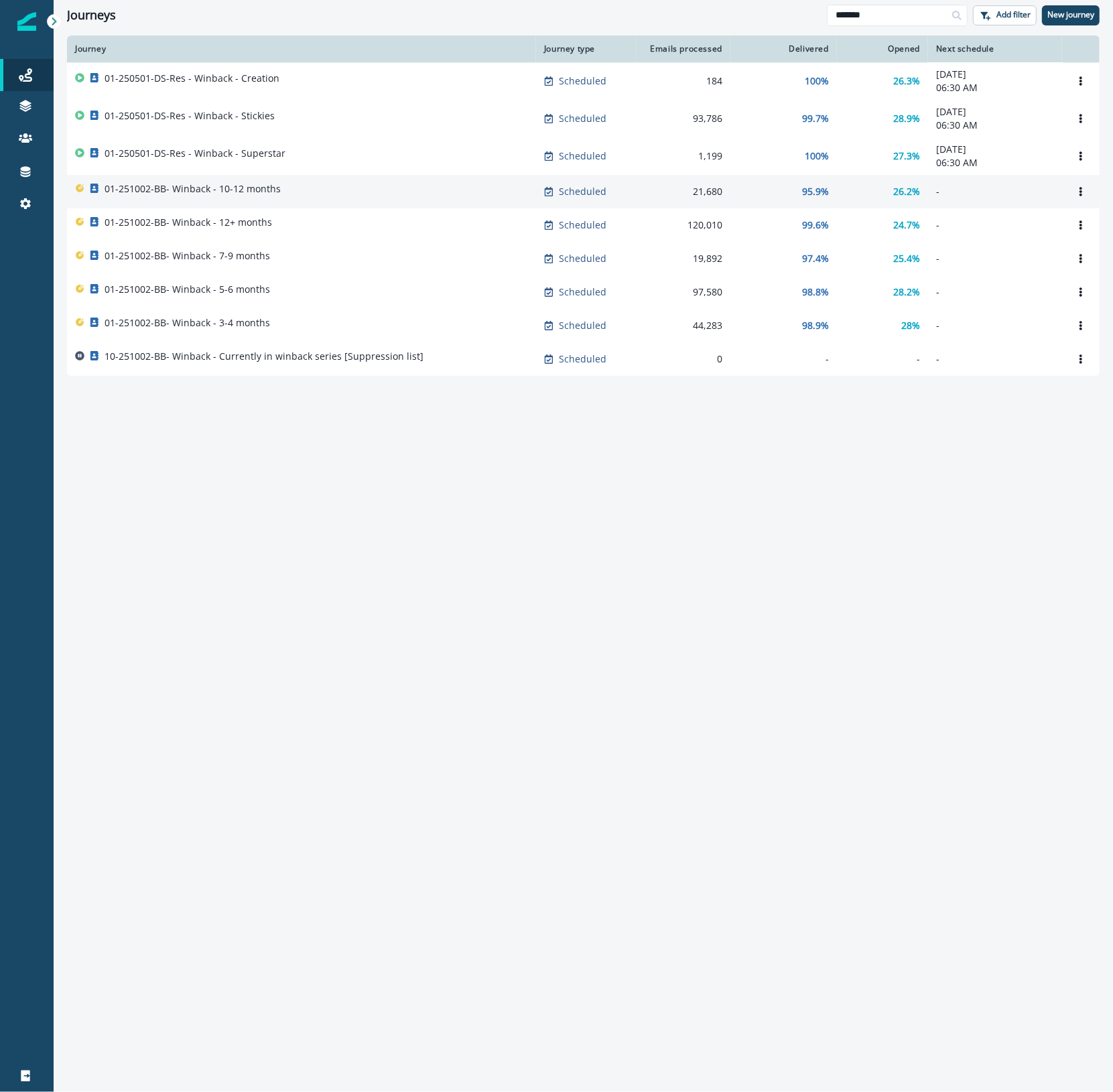
click at [213, 191] on p "01-251002-BB- Winback - 10-12 months" at bounding box center [193, 188] width 176 height 14
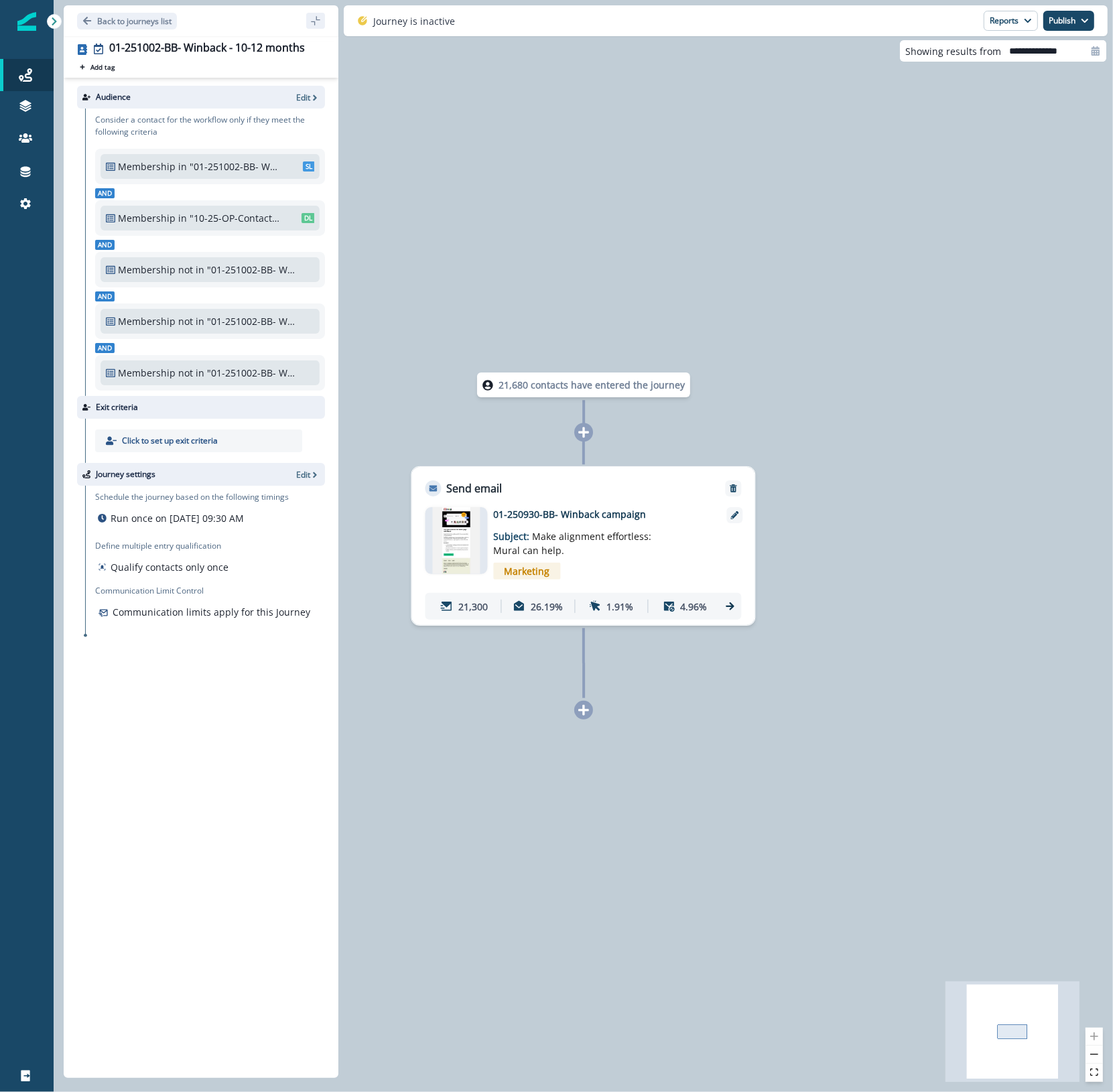
click at [610, 586] on icon at bounding box center [730, 606] width 12 height 12
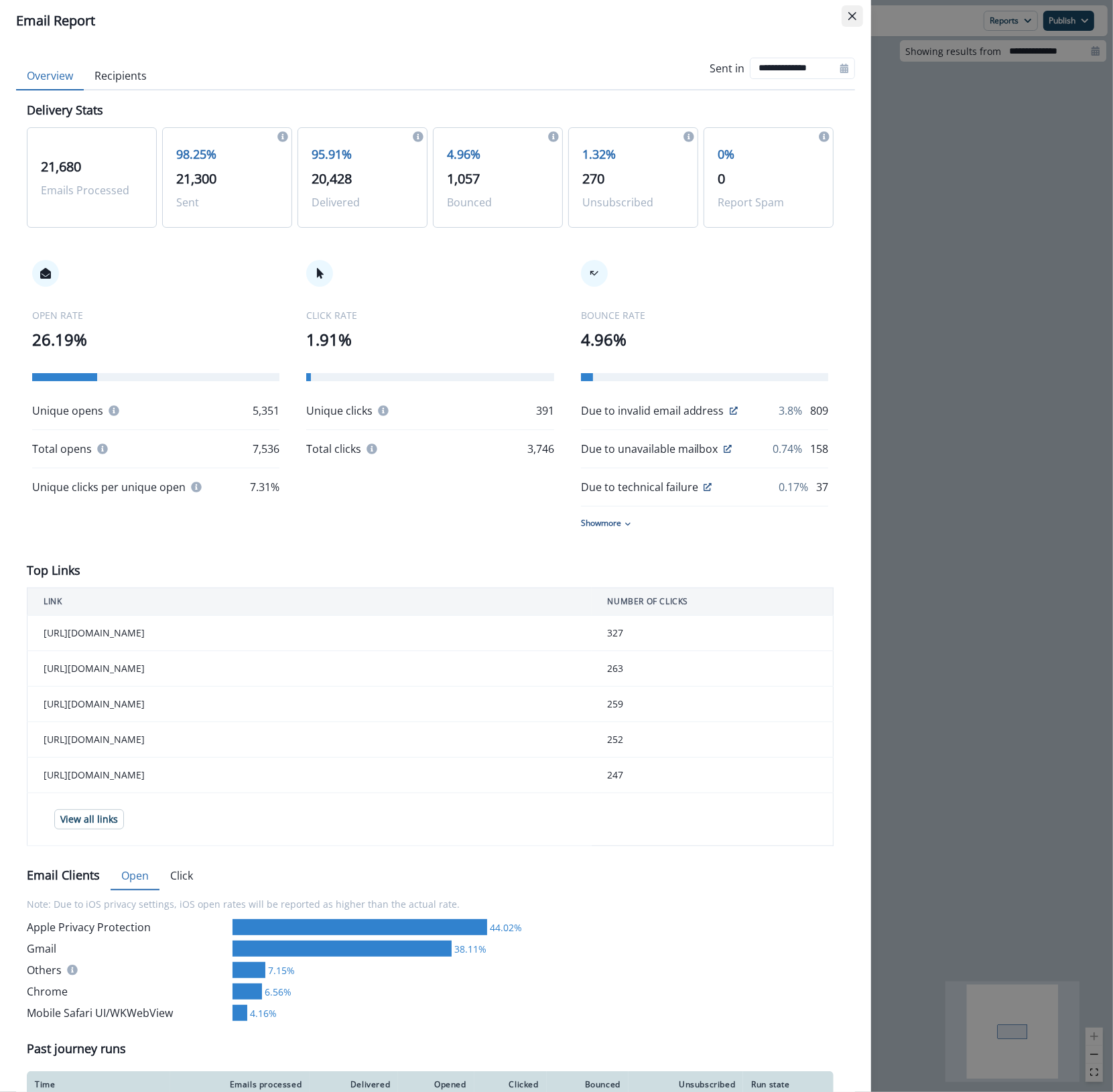
click at [610, 7] on button "Close" at bounding box center [853, 16] width 22 height 22
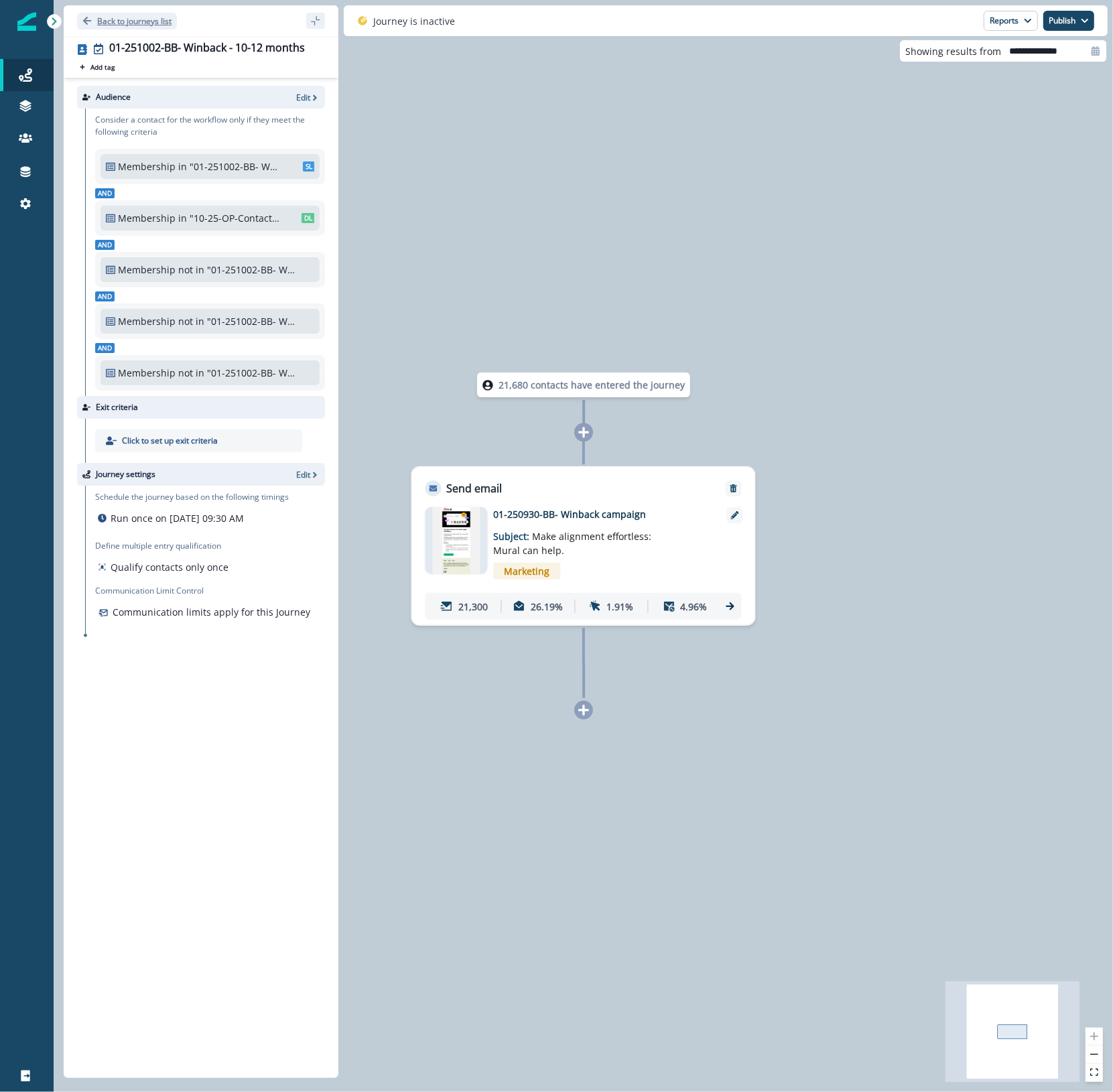
click at [137, 24] on p "Back to journeys list" at bounding box center [135, 21] width 75 height 12
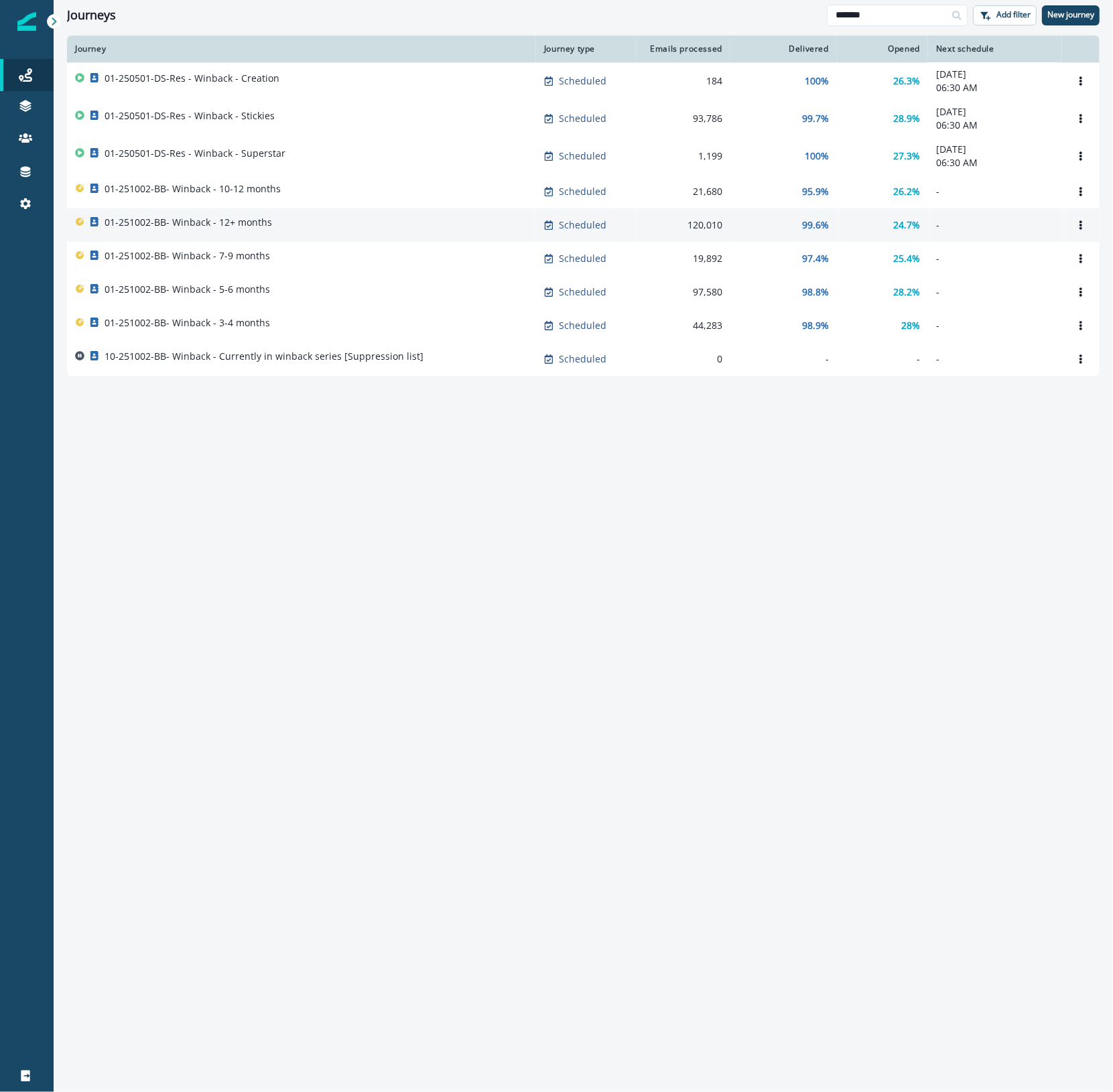
click at [270, 220] on div "01-251002-BB- Winback - 12+ months" at bounding box center [302, 225] width 453 height 19
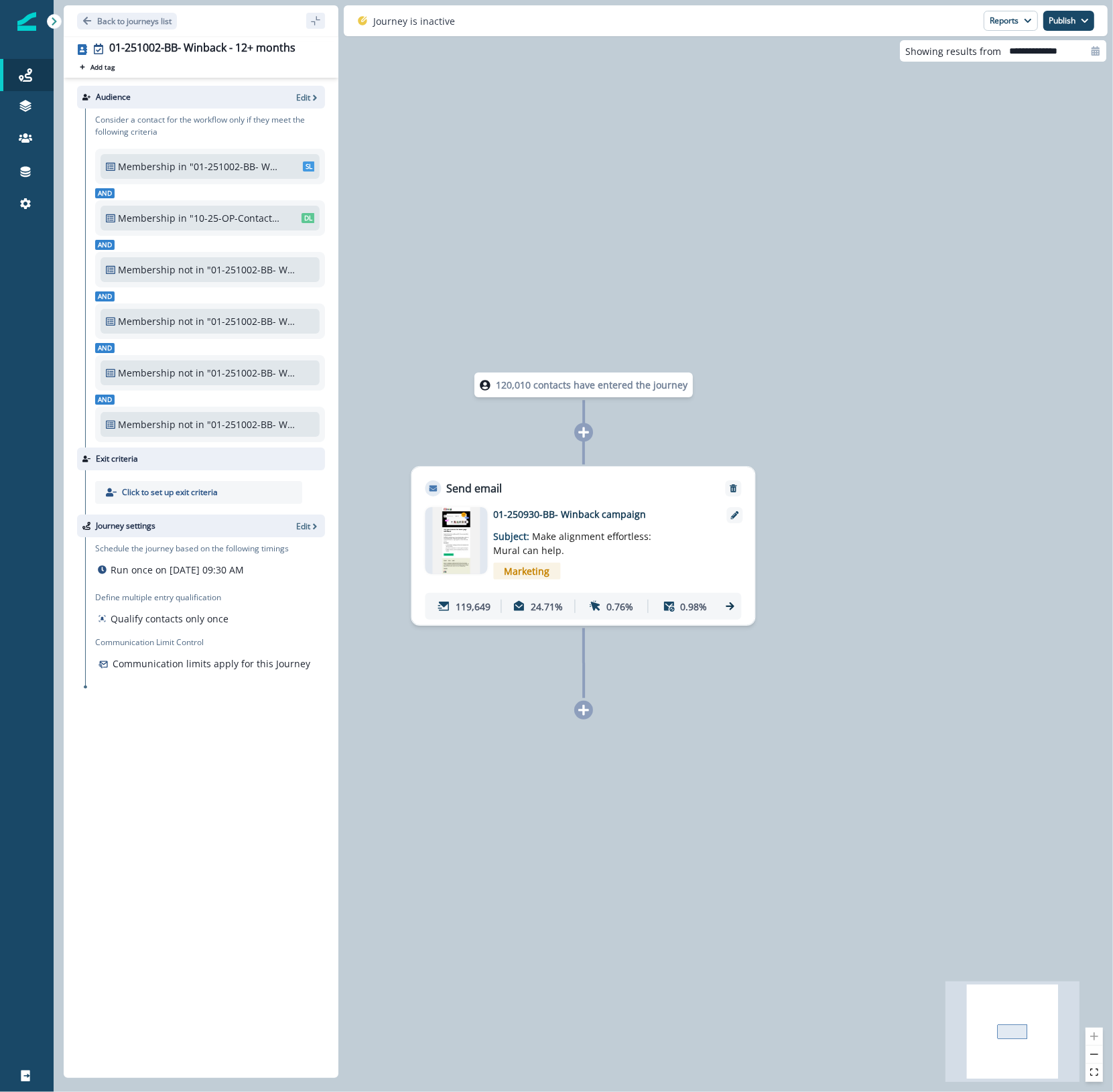
click at [610, 586] on icon at bounding box center [730, 606] width 12 height 12
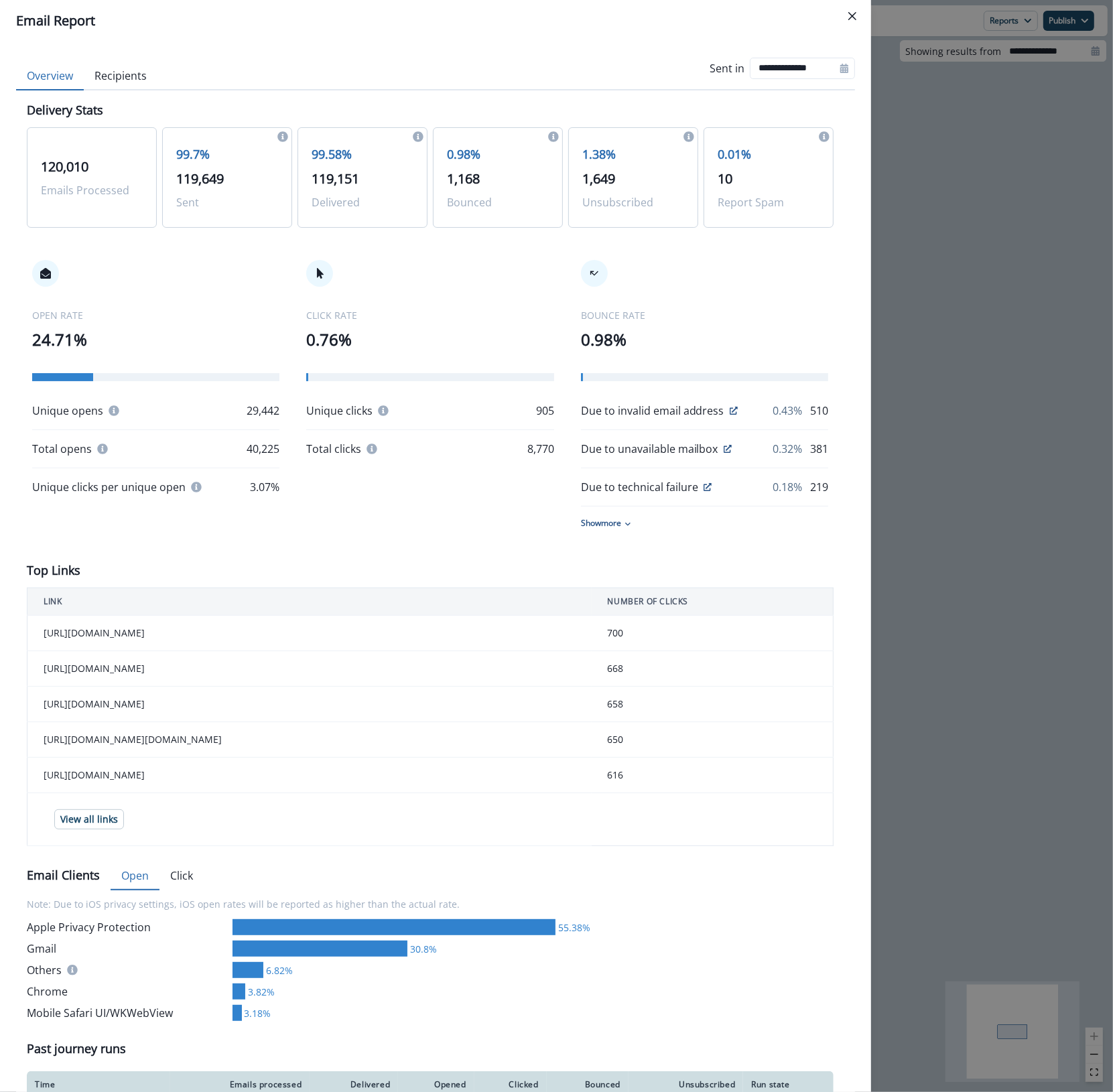
click at [610, 18] on button "Close" at bounding box center [853, 16] width 22 height 22
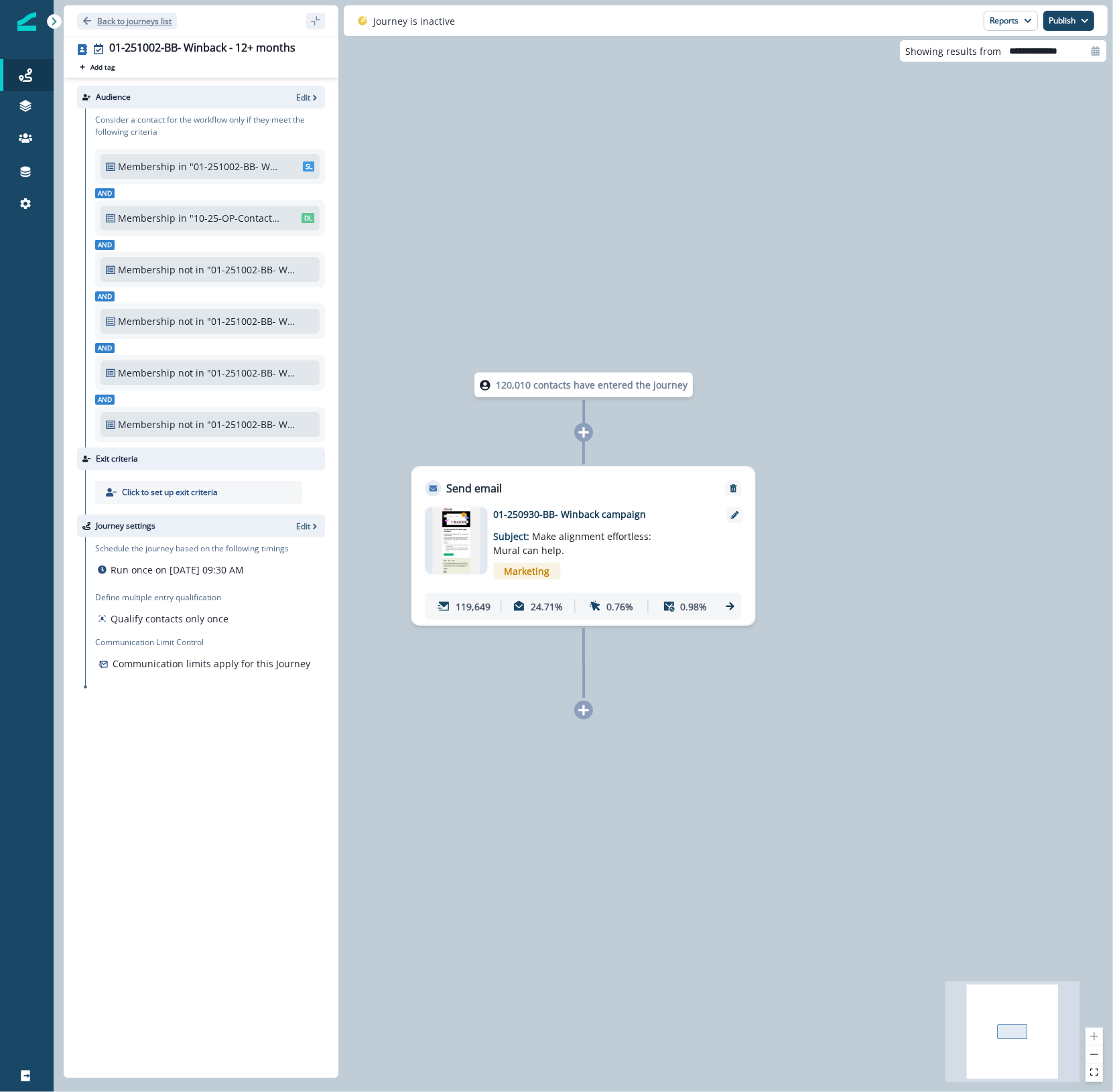
click at [113, 14] on button "Back to journeys list" at bounding box center [127, 21] width 100 height 16
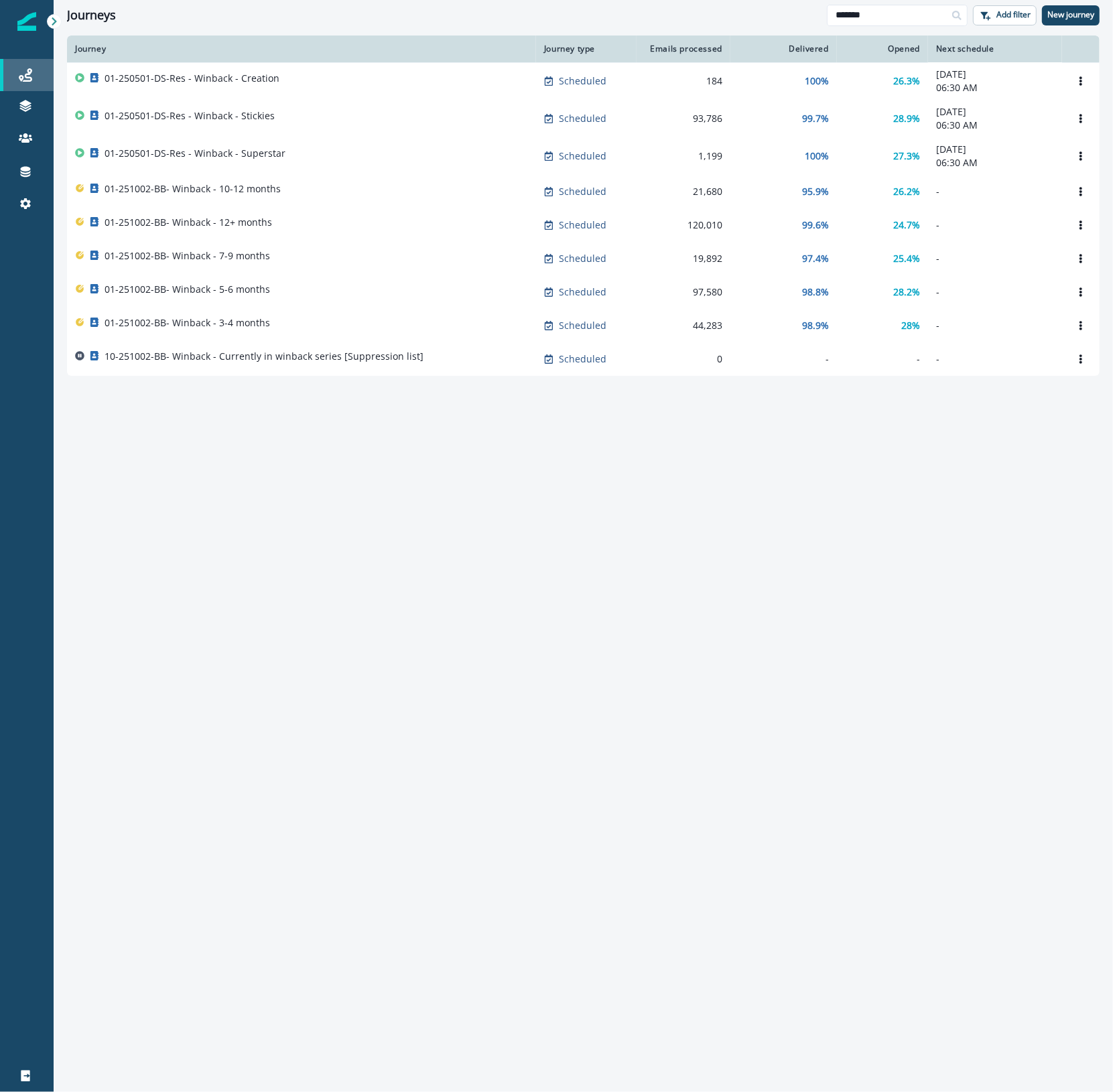
click at [35, 79] on div "Journeys" at bounding box center [26, 75] width 43 height 16
drag, startPoint x: 916, startPoint y: 18, endPoint x: 684, endPoint y: 11, distance: 232.1
click at [610, 14] on div "Journeys ******* Add filter New journey" at bounding box center [583, 15] width 1059 height 30
